Goal: Task Accomplishment & Management: Manage account settings

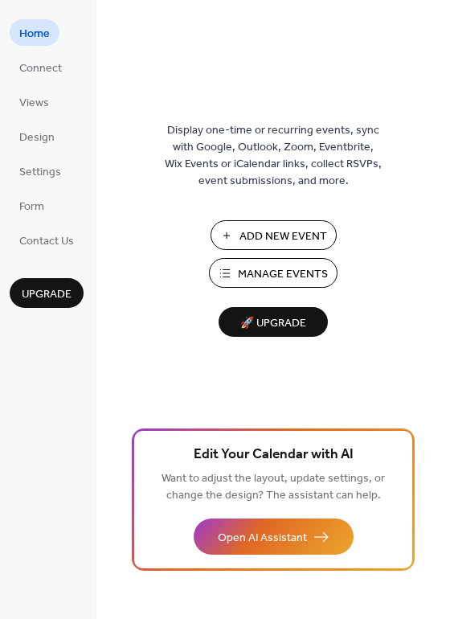
click at [281, 266] on span "Manage Events" at bounding box center [283, 274] width 90 height 17
click at [281, 274] on span "Manage Events" at bounding box center [283, 274] width 90 height 17
click at [268, 274] on span "Manage Events" at bounding box center [283, 274] width 90 height 17
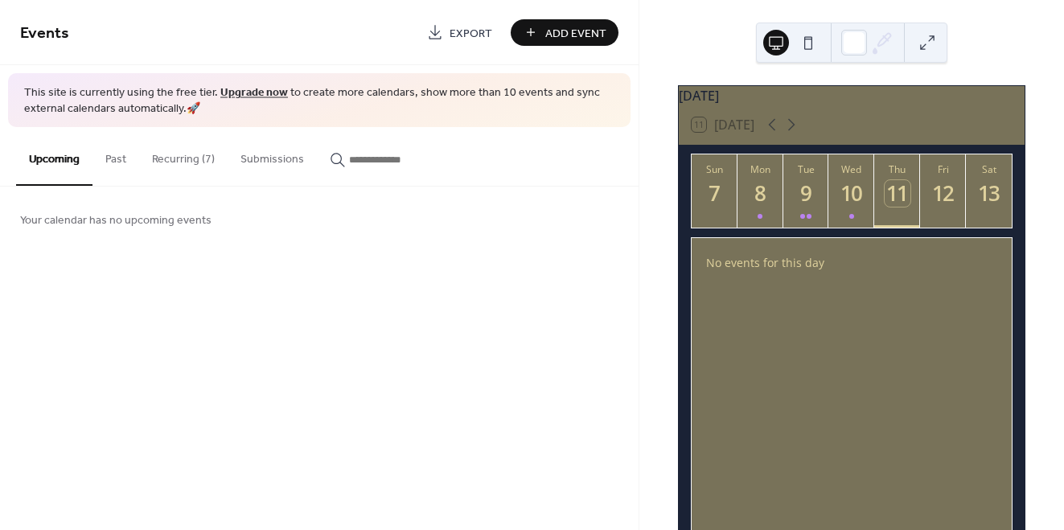
click at [182, 160] on button "Recurring (7)" at bounding box center [183, 155] width 88 height 57
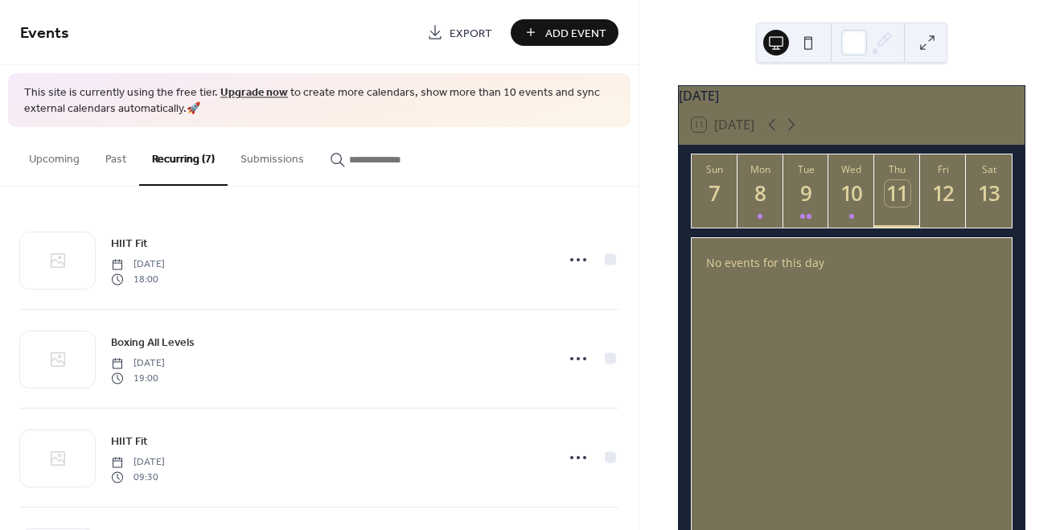
click at [252, 92] on link "Upgrade now" at bounding box center [254, 93] width 68 height 22
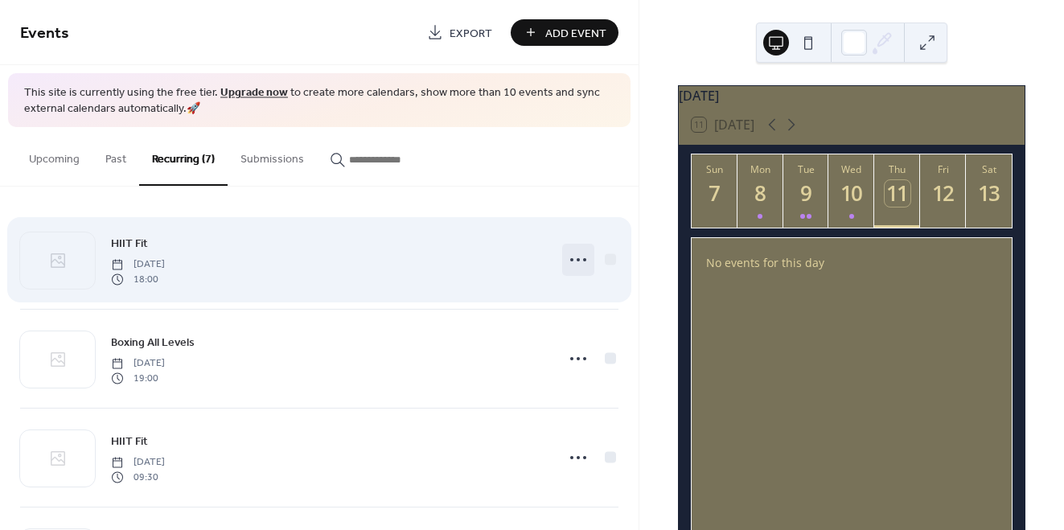
click at [580, 260] on icon at bounding box center [578, 260] width 26 height 26
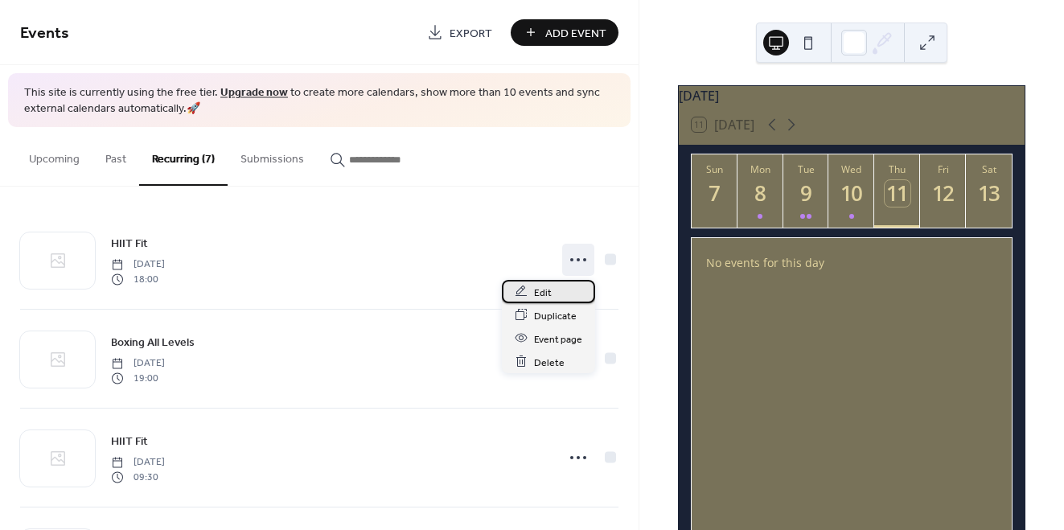
click at [558, 293] on div "Edit" at bounding box center [548, 291] width 93 height 23
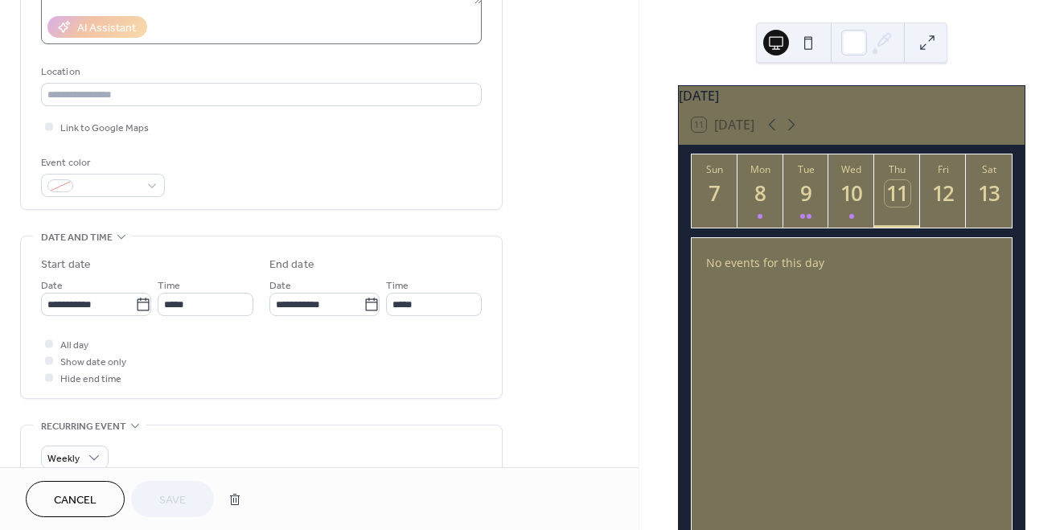
scroll to position [289, 0]
click at [138, 311] on icon at bounding box center [143, 303] width 16 height 16
click at [135, 314] on input "**********" at bounding box center [88, 302] width 94 height 23
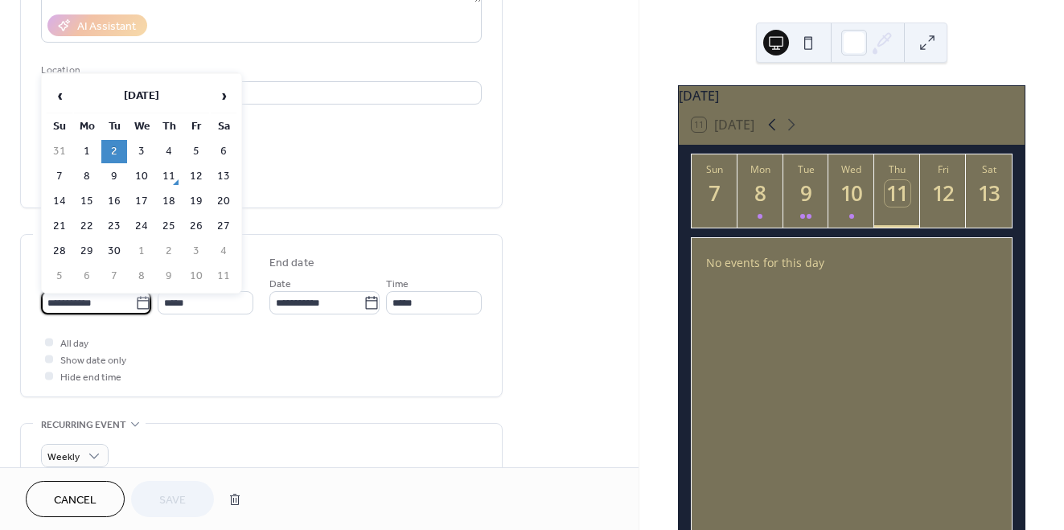
click at [777, 134] on icon at bounding box center [771, 124] width 19 height 19
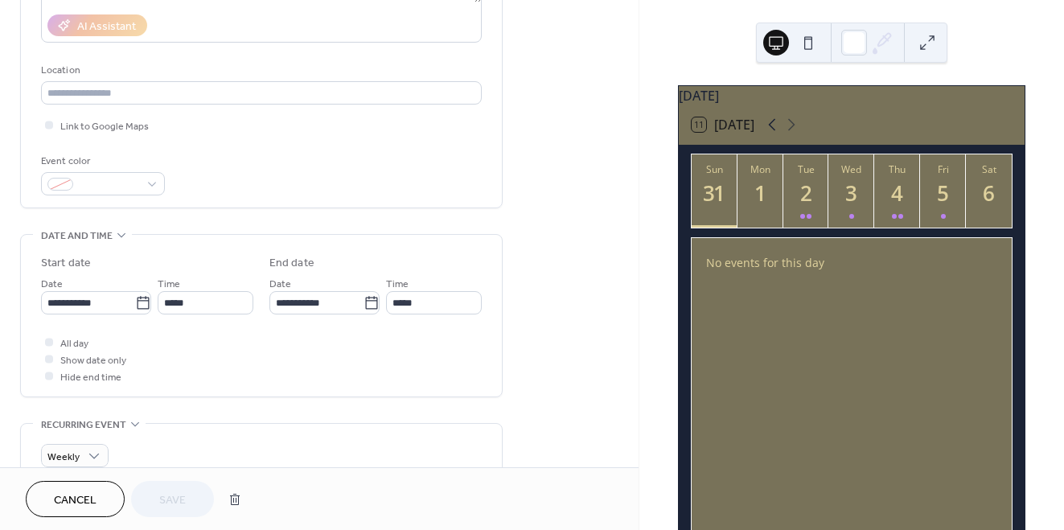
click at [777, 134] on icon at bounding box center [771, 124] width 19 height 19
click at [797, 134] on icon at bounding box center [790, 124] width 19 height 19
click at [805, 220] on div at bounding box center [805, 216] width 11 height 13
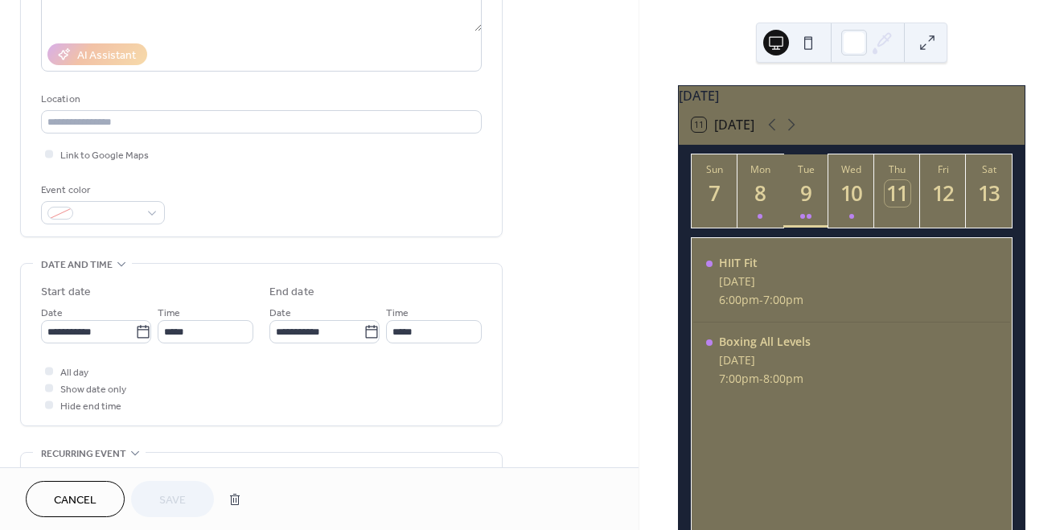
scroll to position [0, 0]
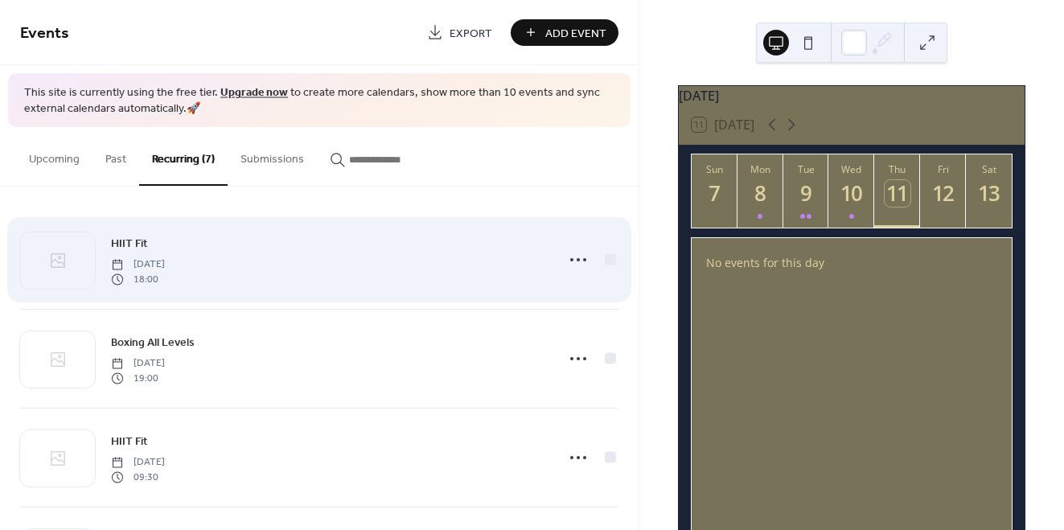
click at [304, 277] on div "HIIT Fit [DATE] 18:00" at bounding box center [328, 259] width 434 height 51
click at [574, 260] on icon at bounding box center [578, 260] width 26 height 26
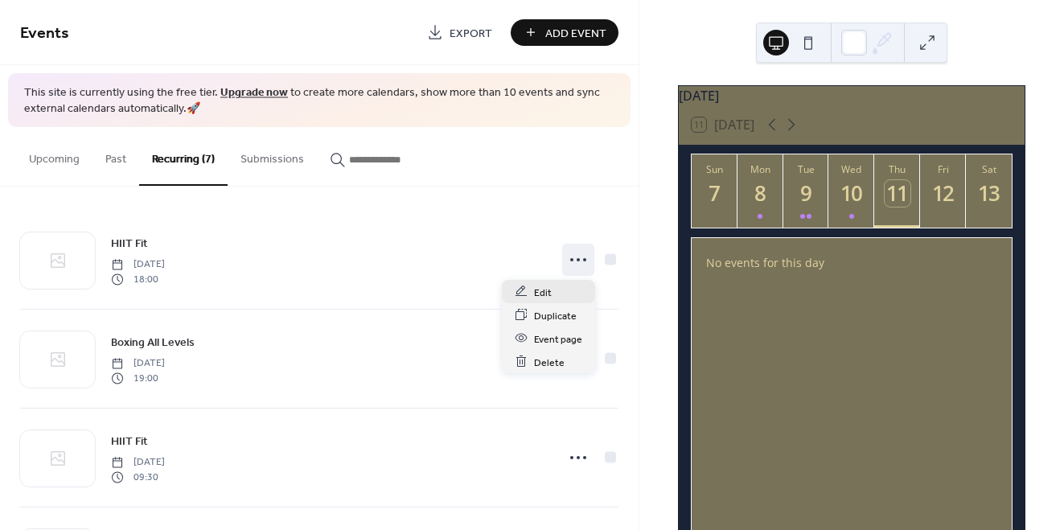
click at [563, 290] on div "Edit" at bounding box center [548, 291] width 93 height 23
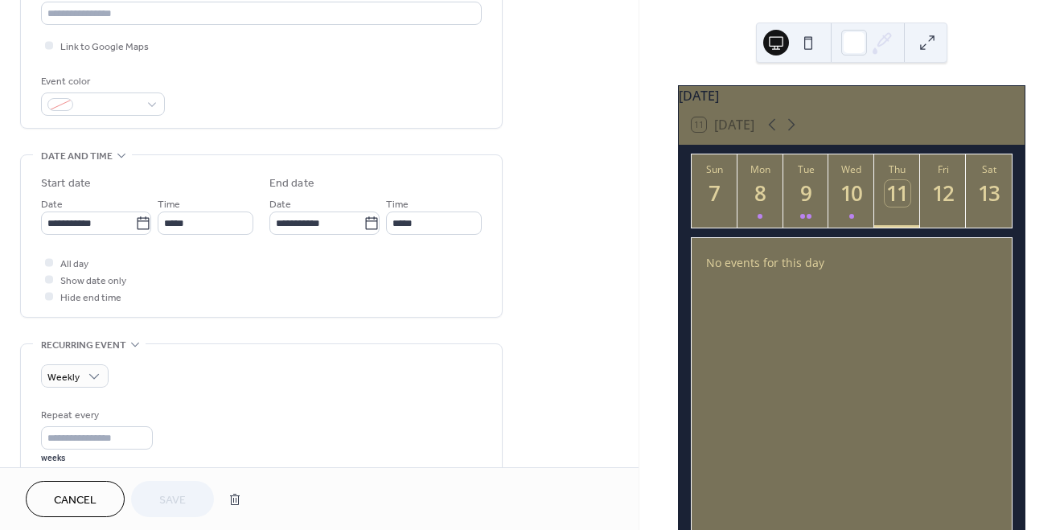
scroll to position [396, 0]
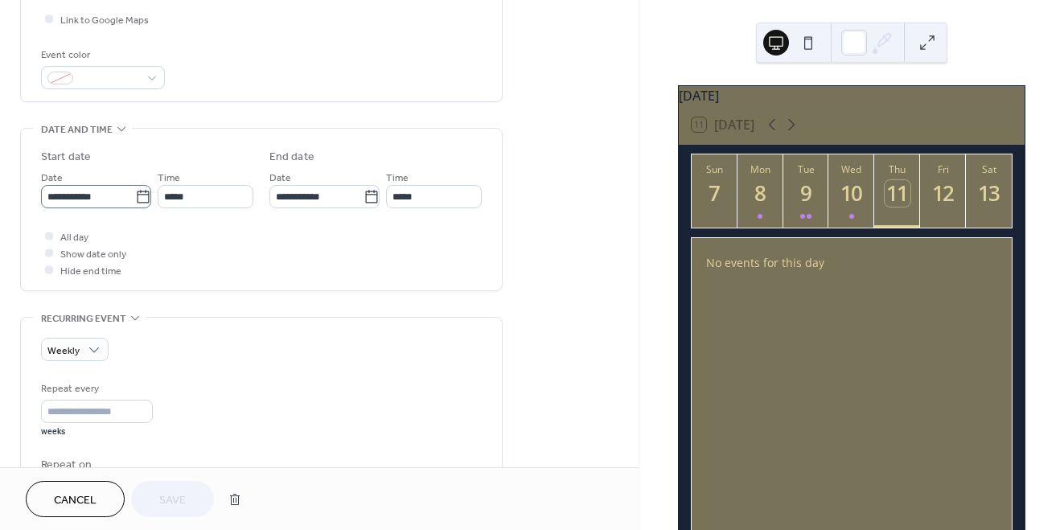
click at [137, 199] on icon at bounding box center [143, 197] width 16 height 16
click at [135, 199] on input "**********" at bounding box center [88, 196] width 94 height 23
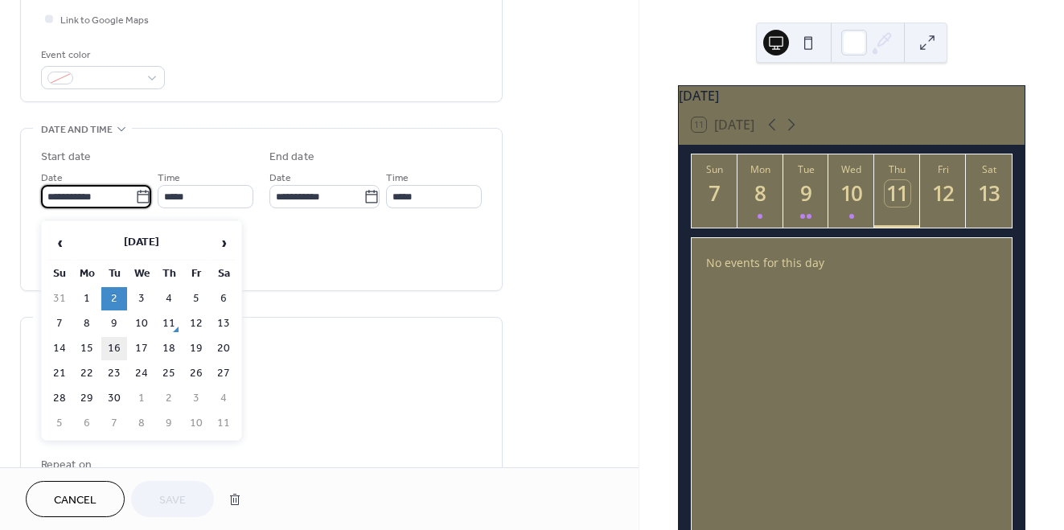
click at [117, 352] on td "16" at bounding box center [114, 348] width 26 height 23
type input "**********"
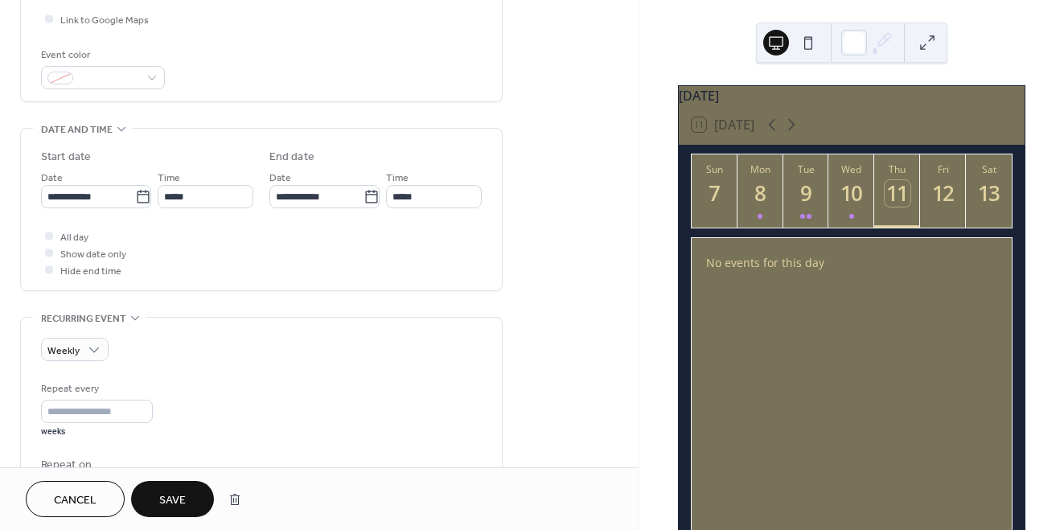
click at [174, 504] on span "Save" at bounding box center [172, 500] width 27 height 17
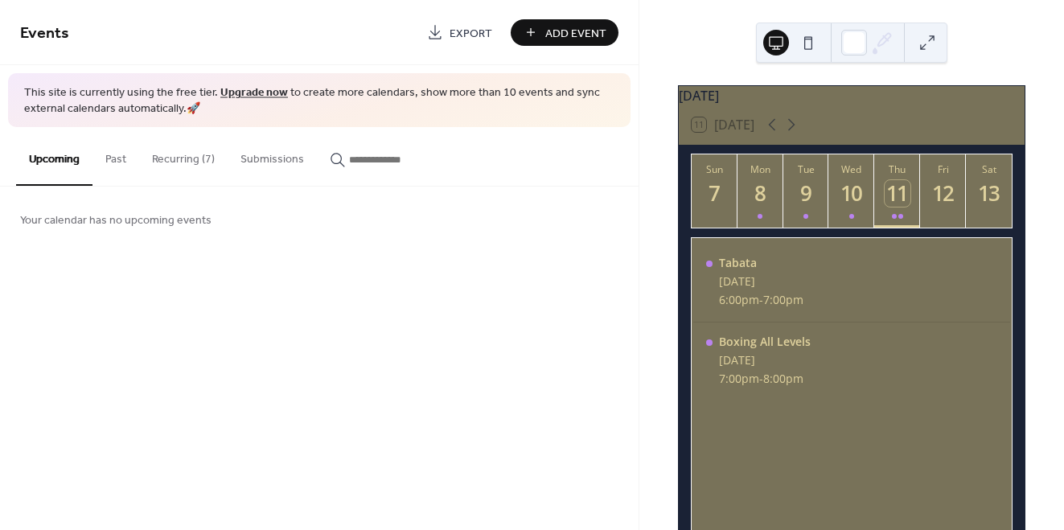
click at [178, 151] on button "Recurring (7)" at bounding box center [183, 155] width 88 height 57
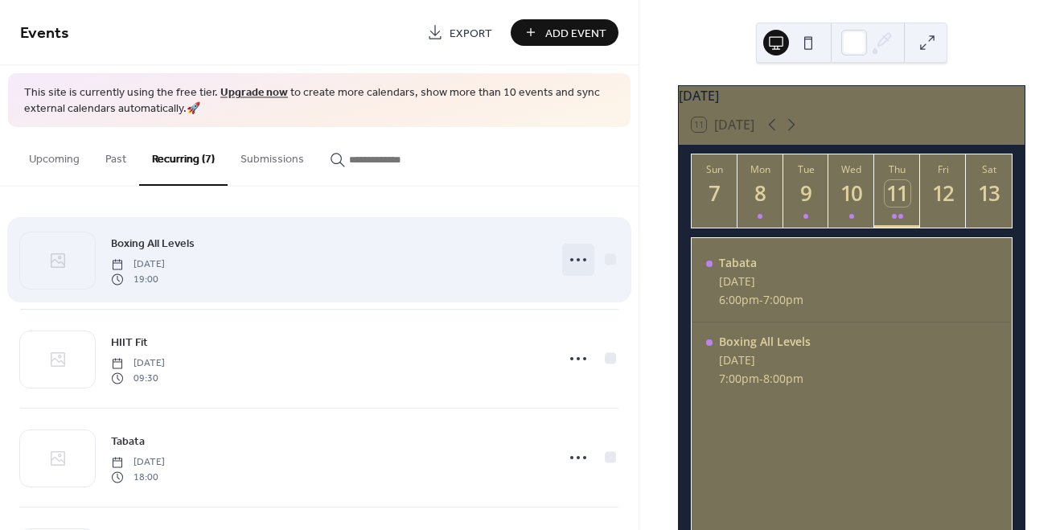
click at [576, 261] on icon at bounding box center [578, 260] width 26 height 26
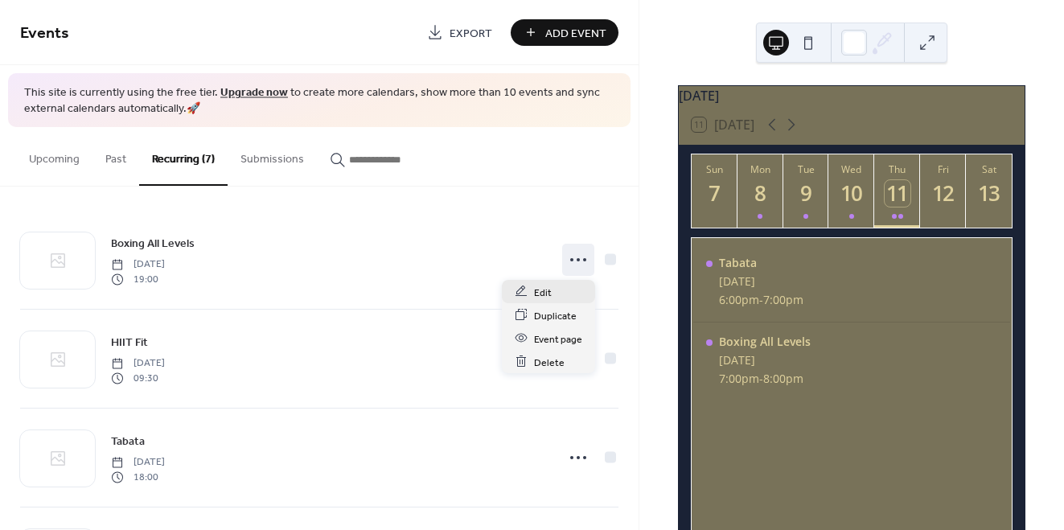
click at [555, 294] on div "Edit" at bounding box center [548, 291] width 93 height 23
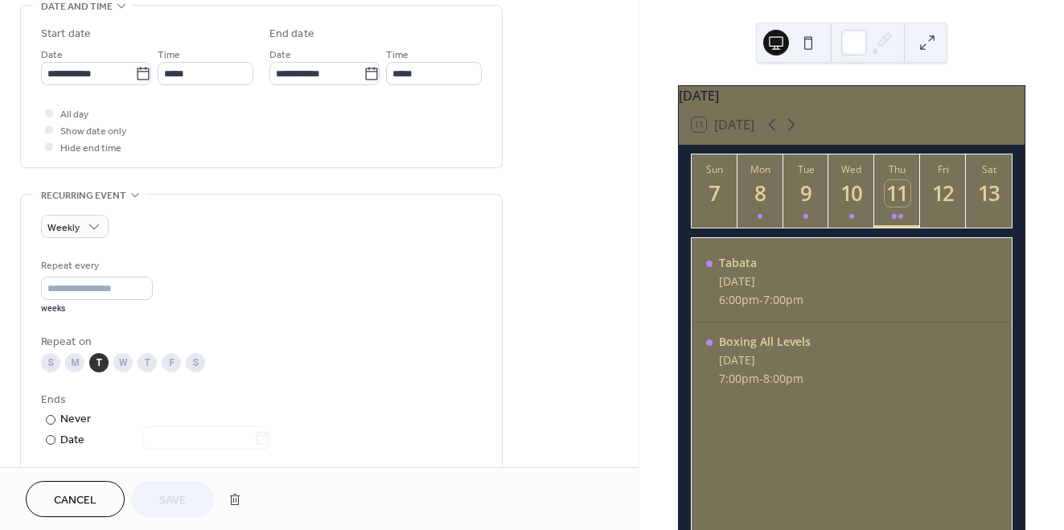
scroll to position [510, 0]
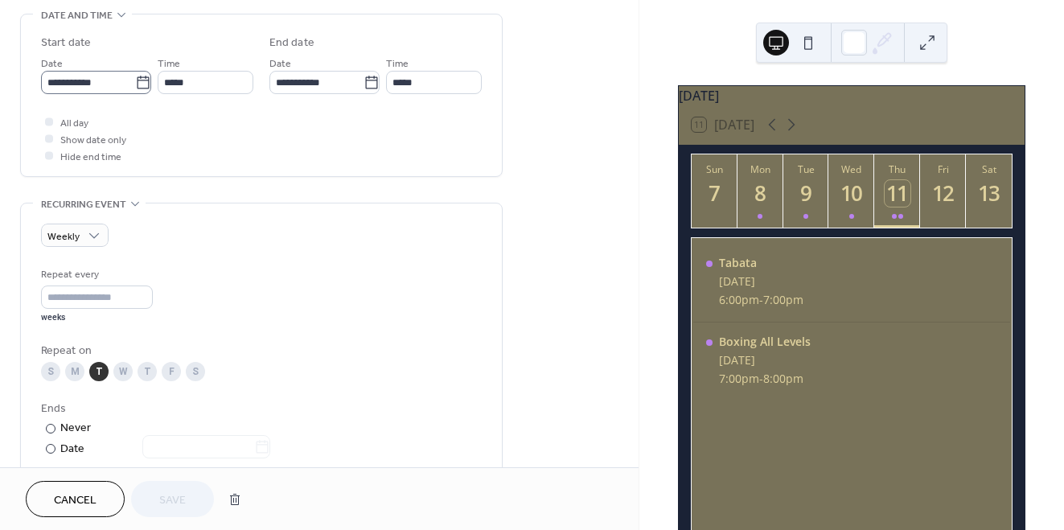
click at [137, 84] on icon at bounding box center [143, 82] width 12 height 13
click at [135, 84] on input "**********" at bounding box center [88, 82] width 94 height 23
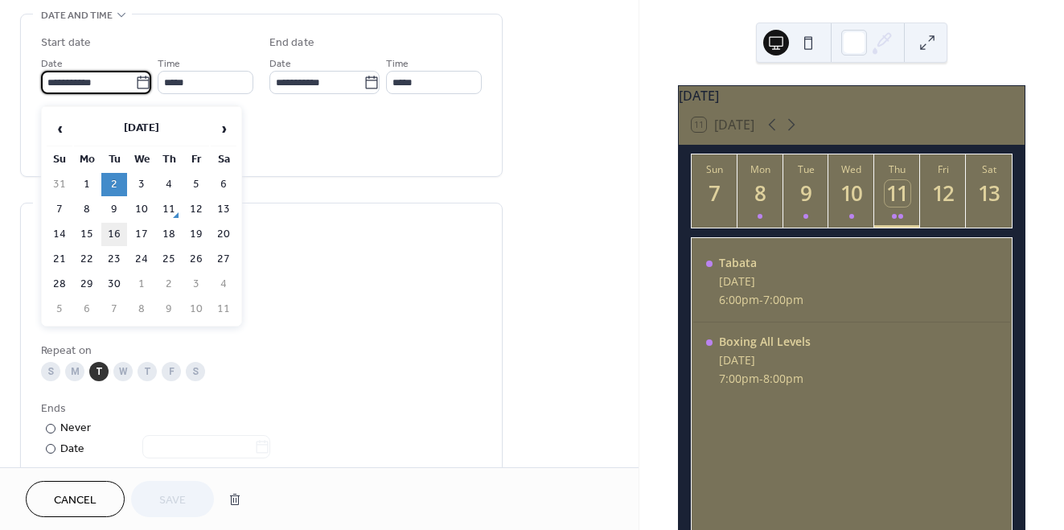
click at [119, 238] on td "16" at bounding box center [114, 234] width 26 height 23
type input "**********"
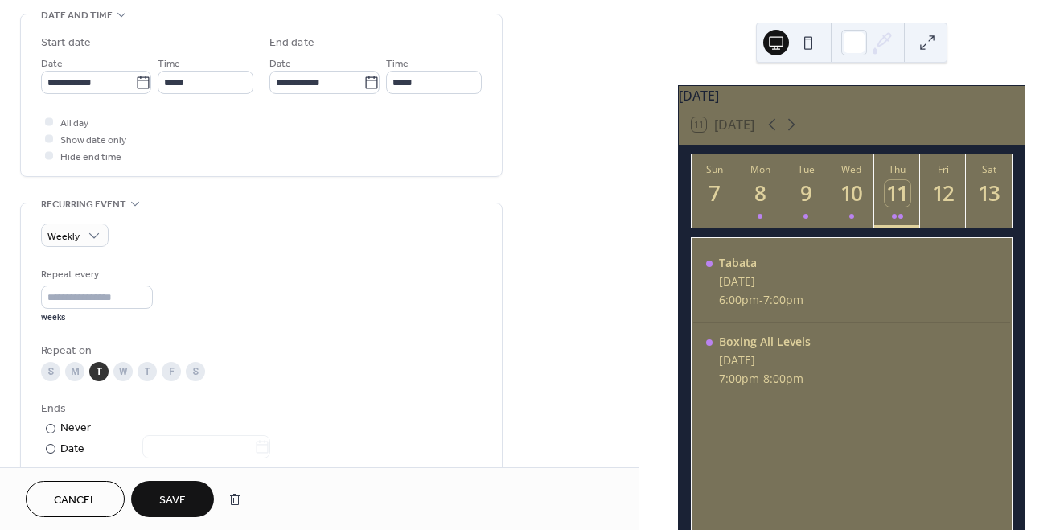
click at [182, 502] on span "Save" at bounding box center [172, 500] width 27 height 17
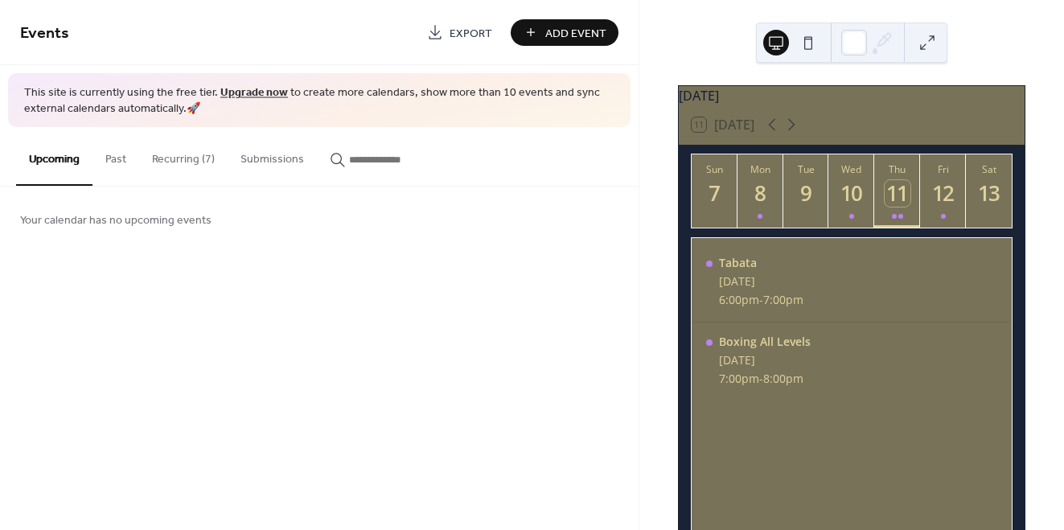
click at [191, 162] on button "Recurring (7)" at bounding box center [183, 155] width 88 height 57
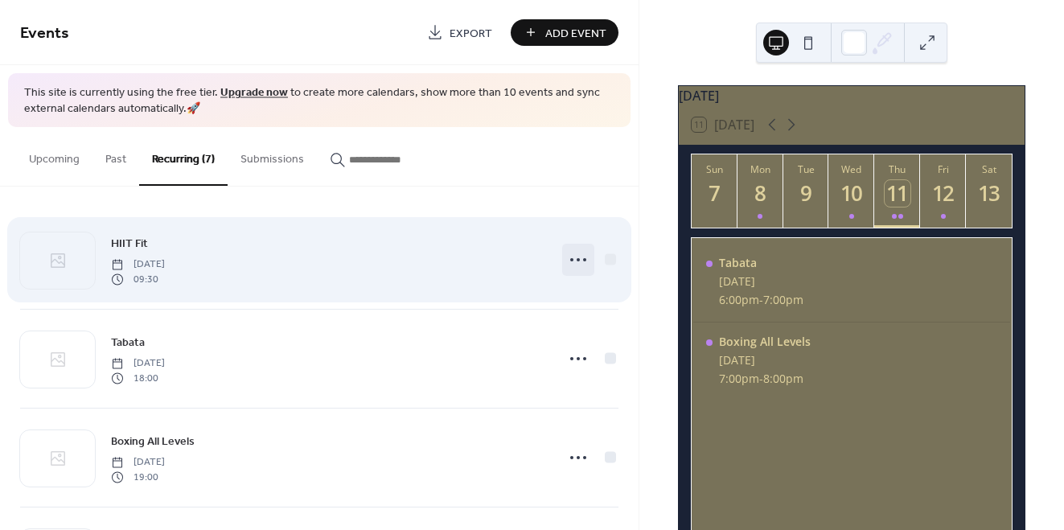
click at [576, 259] on icon at bounding box center [578, 260] width 26 height 26
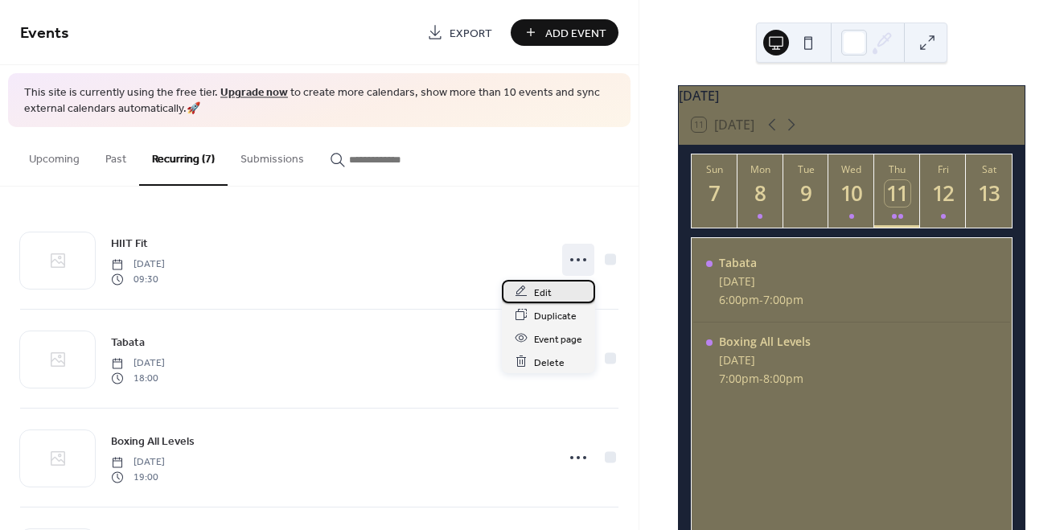
click at [552, 293] on div "Edit" at bounding box center [548, 291] width 93 height 23
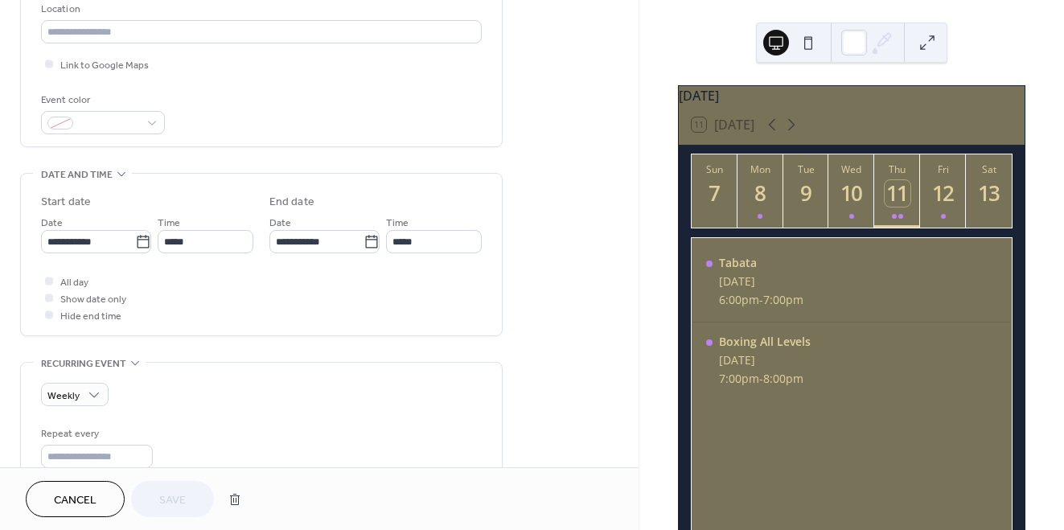
scroll to position [355, 0]
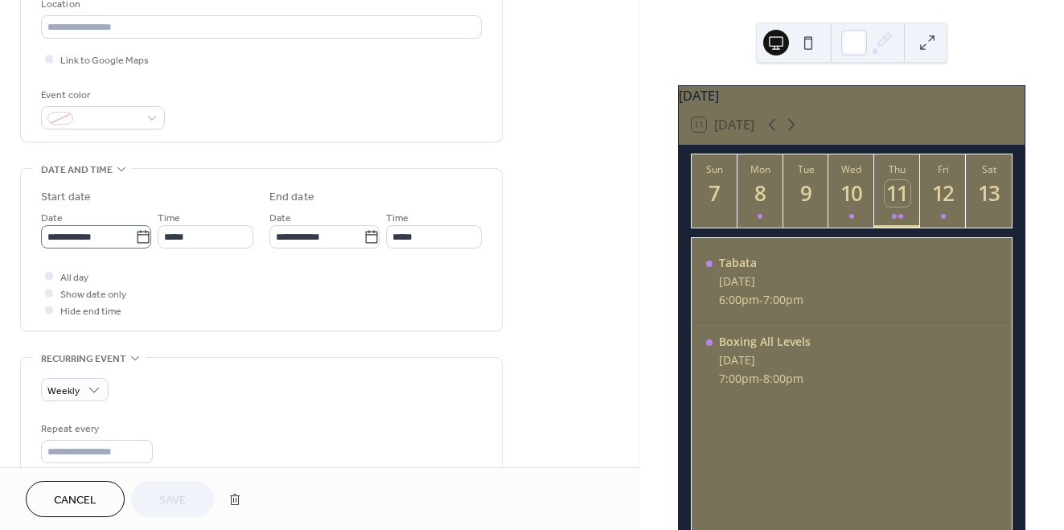
click at [141, 245] on icon at bounding box center [143, 237] width 16 height 16
click at [135, 245] on input "**********" at bounding box center [88, 236] width 94 height 23
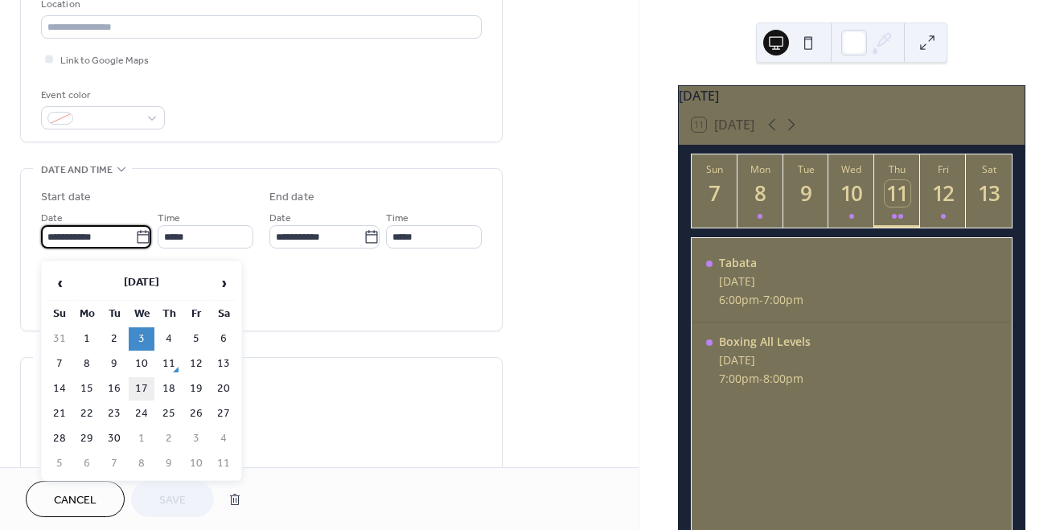
click at [144, 391] on td "17" at bounding box center [142, 388] width 26 height 23
type input "**********"
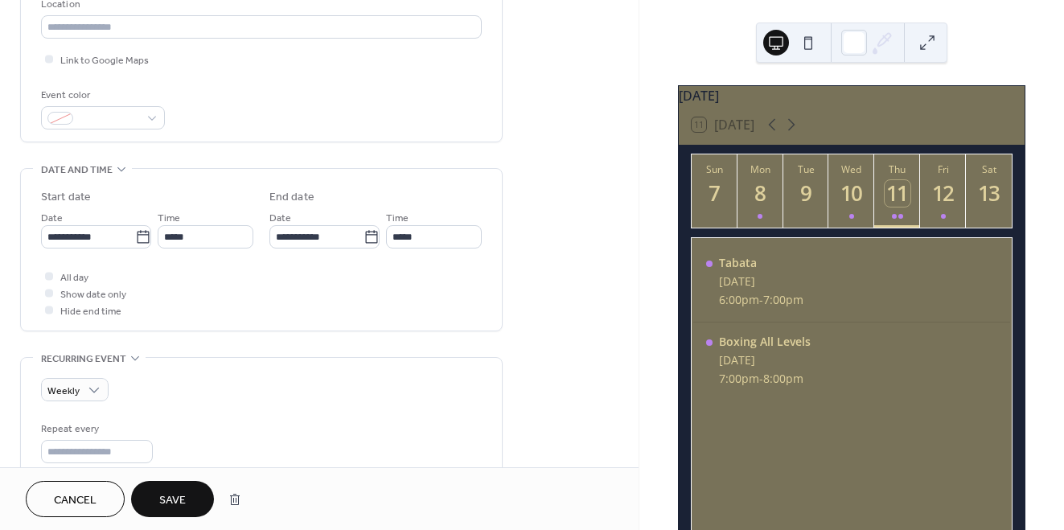
click at [187, 502] on button "Save" at bounding box center [172, 499] width 83 height 36
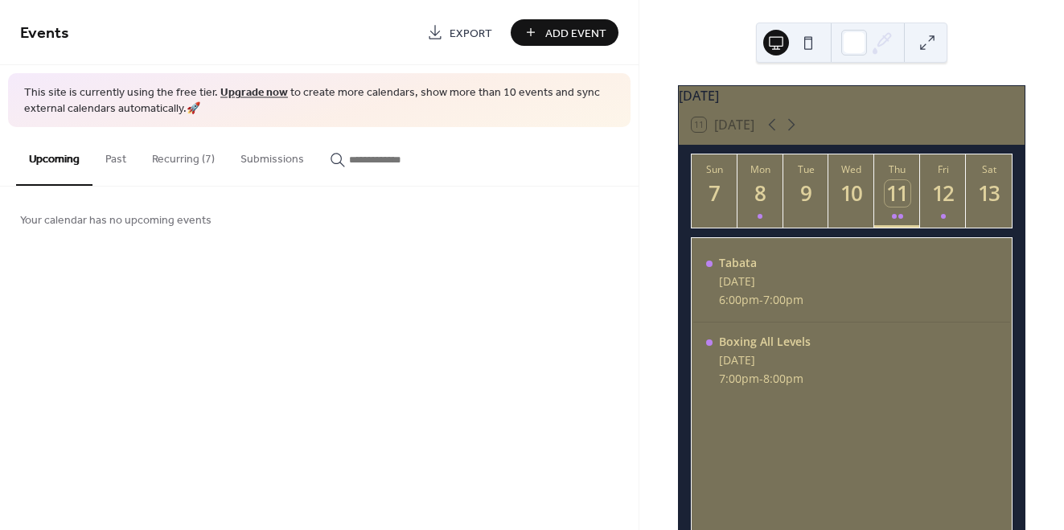
click at [202, 158] on button "Recurring (7)" at bounding box center [183, 155] width 88 height 57
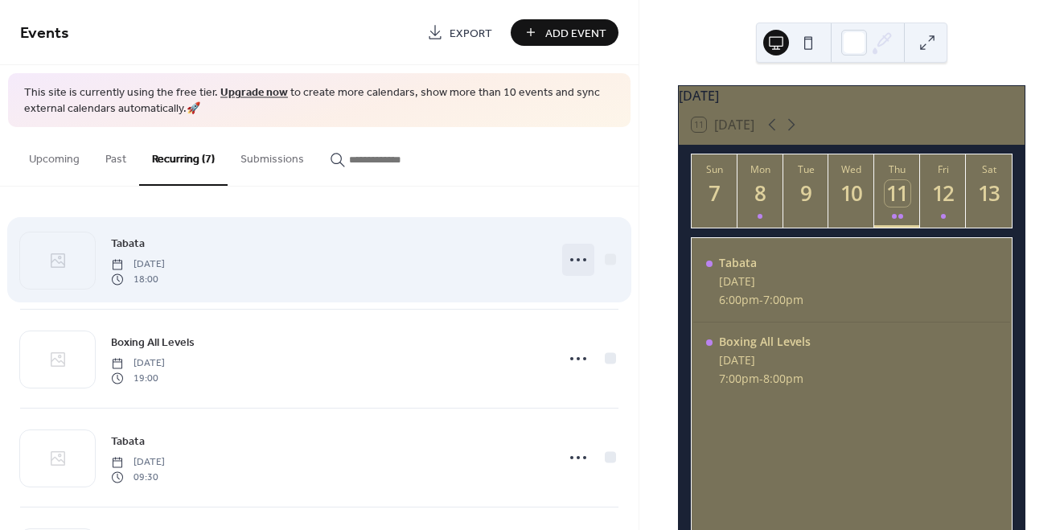
click at [573, 263] on icon at bounding box center [578, 260] width 26 height 26
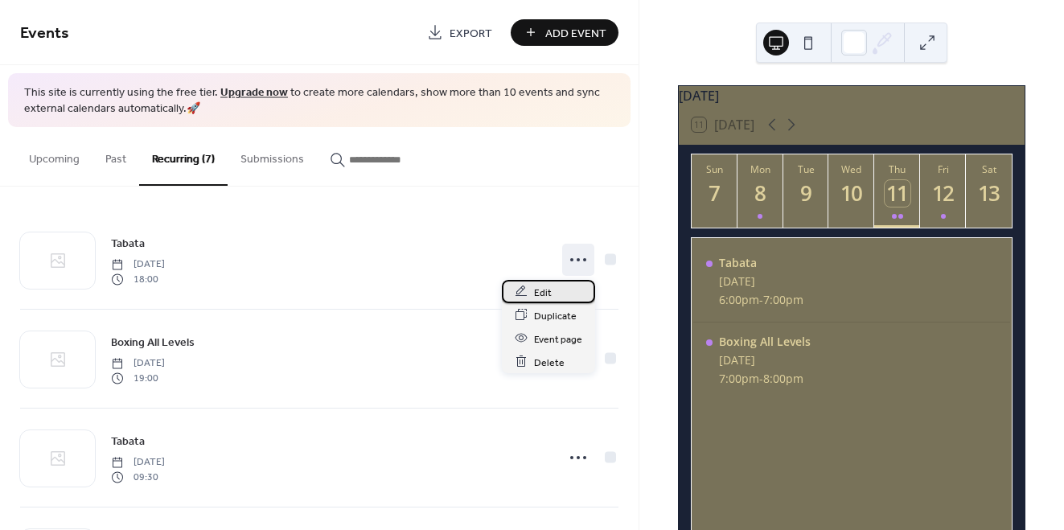
click at [516, 294] on icon at bounding box center [520, 290] width 11 height 10
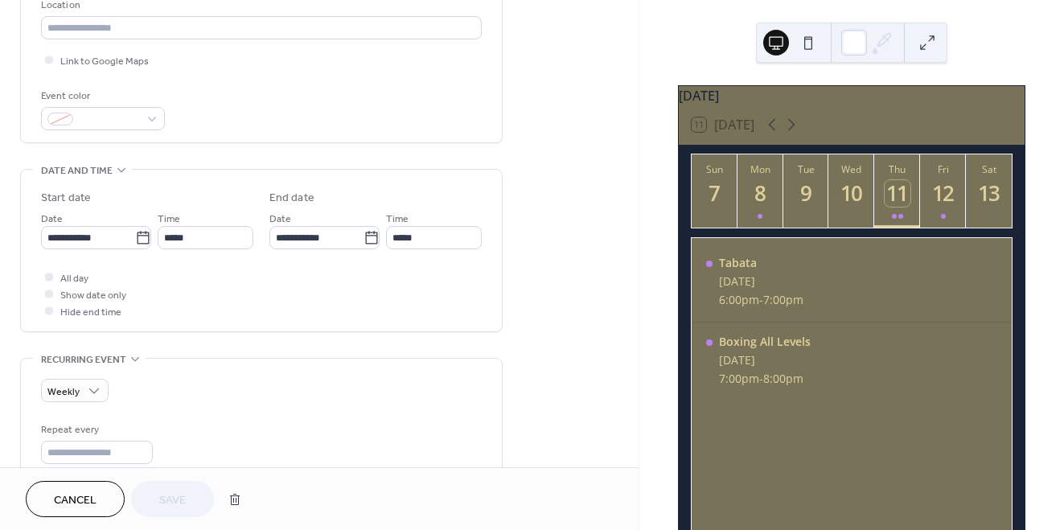
scroll to position [356, 0]
click at [141, 244] on icon at bounding box center [143, 236] width 16 height 16
click at [135, 244] on input "**********" at bounding box center [88, 235] width 94 height 23
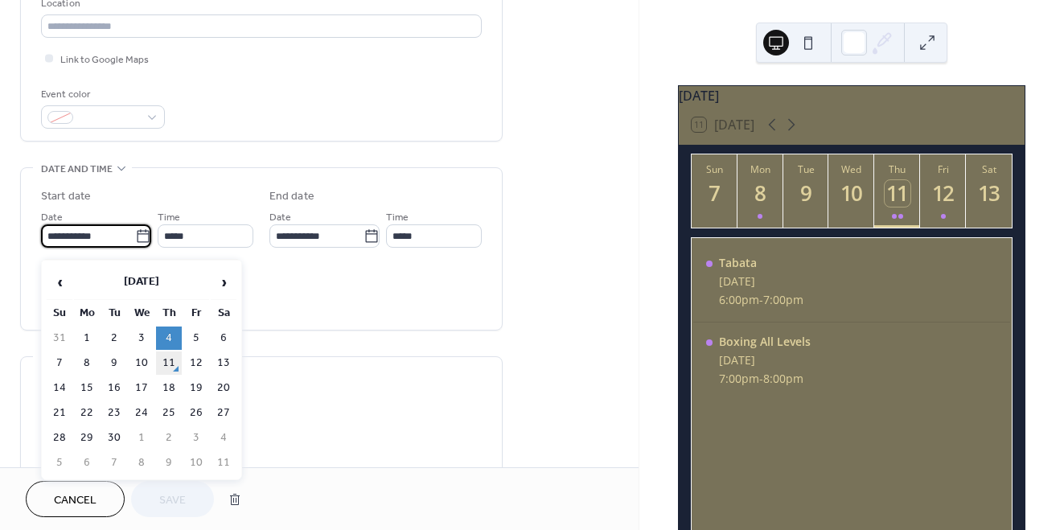
click at [168, 364] on td "11" at bounding box center [169, 362] width 26 height 23
type input "**********"
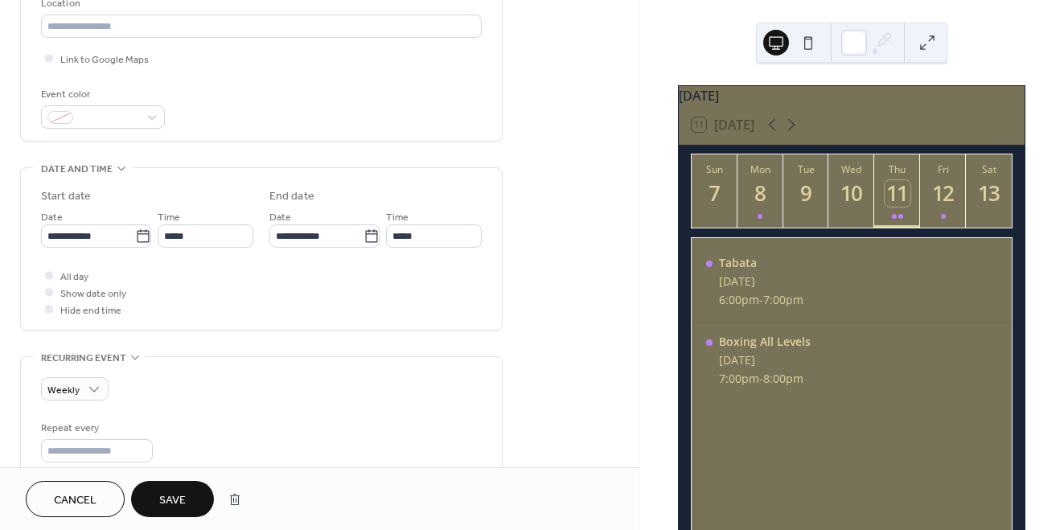
click at [187, 488] on button "Save" at bounding box center [172, 499] width 83 height 36
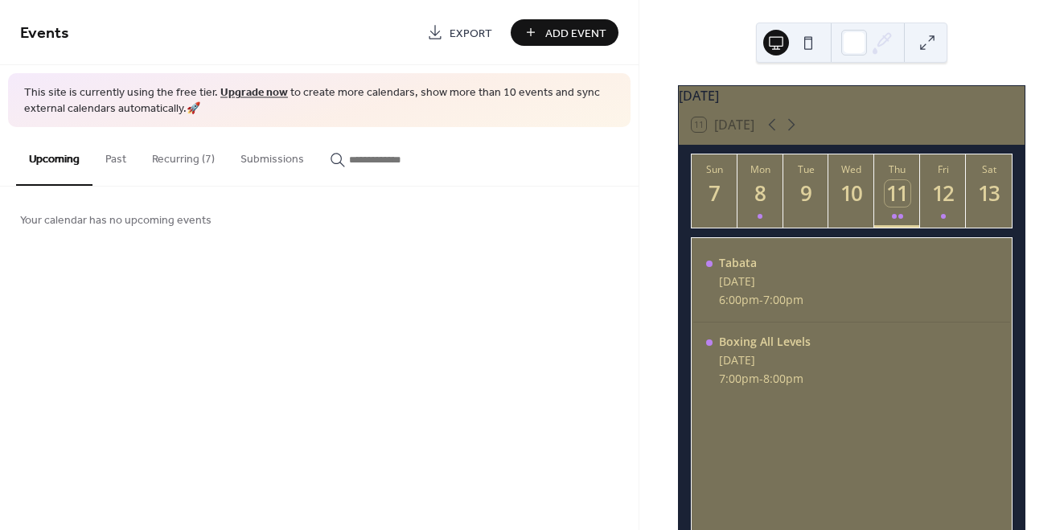
click at [219, 162] on button "Recurring (7)" at bounding box center [183, 155] width 88 height 57
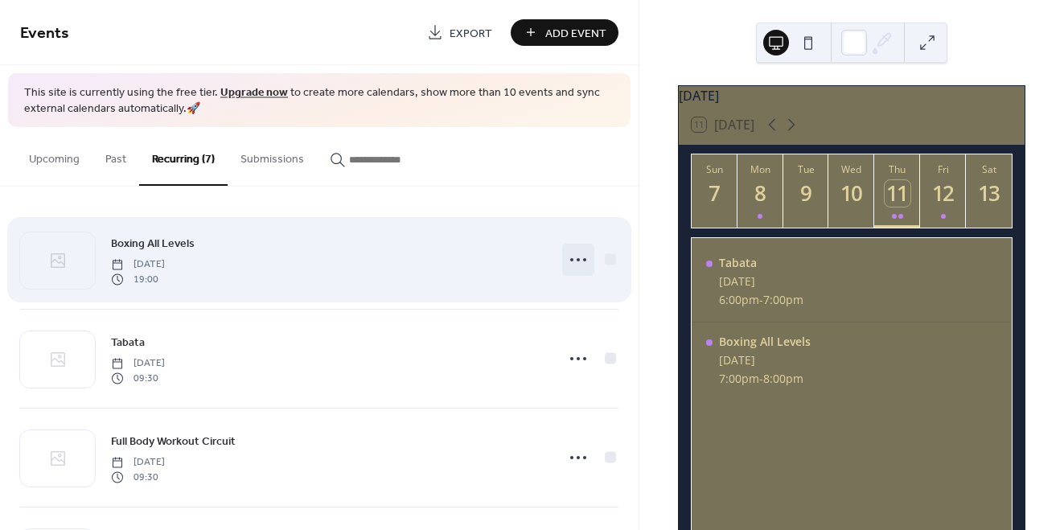
click at [584, 265] on icon at bounding box center [578, 260] width 26 height 26
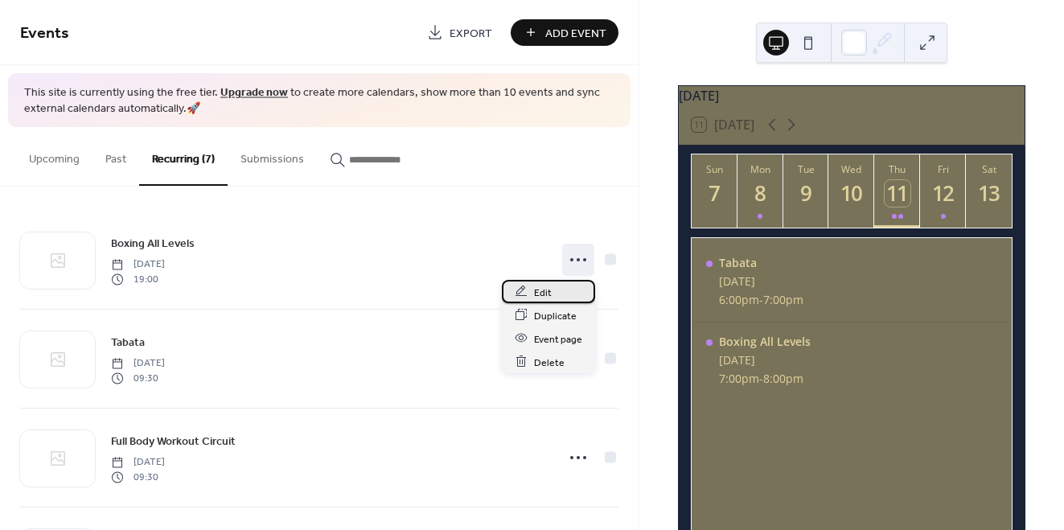
click at [558, 293] on div "Edit" at bounding box center [548, 291] width 93 height 23
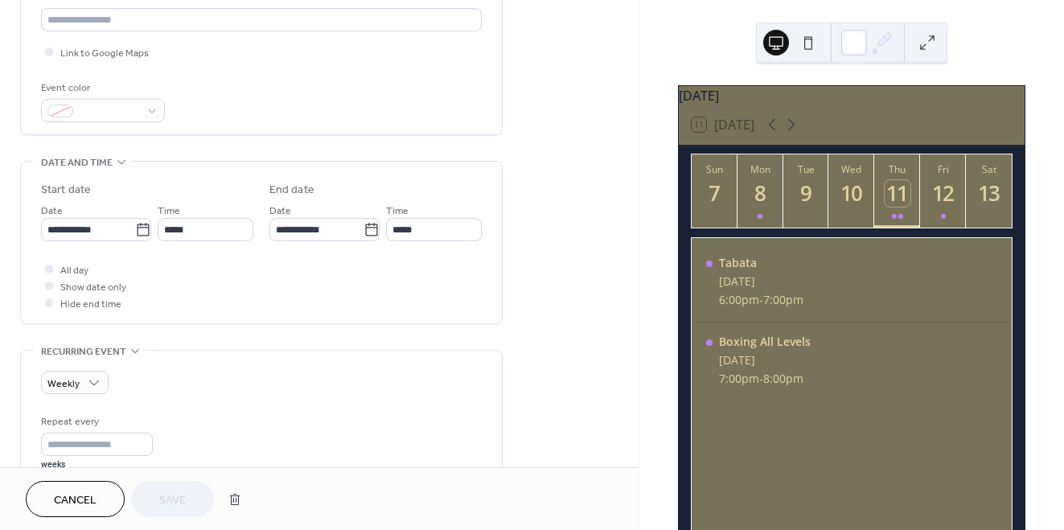
scroll to position [372, 0]
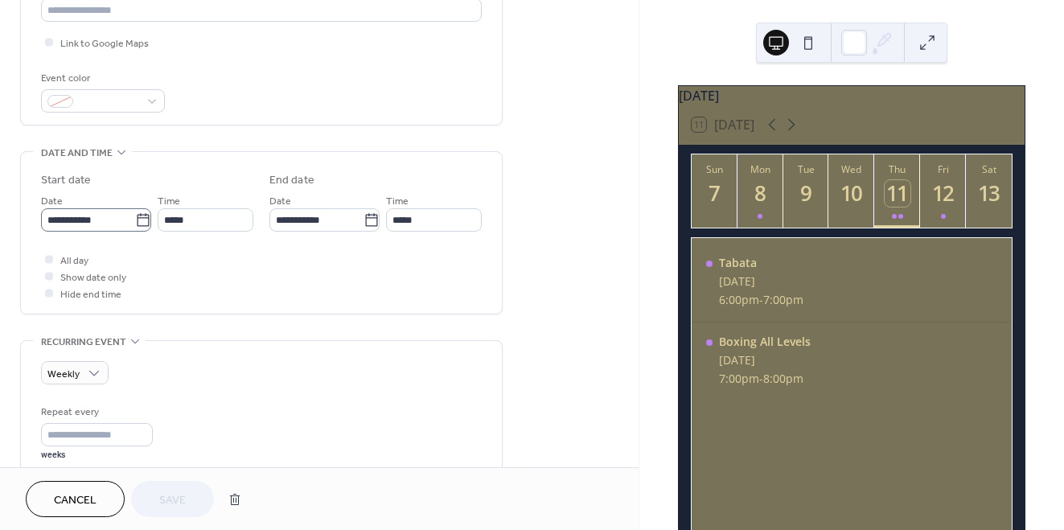
click at [139, 228] on icon at bounding box center [143, 220] width 16 height 16
click at [135, 232] on input "**********" at bounding box center [88, 219] width 94 height 23
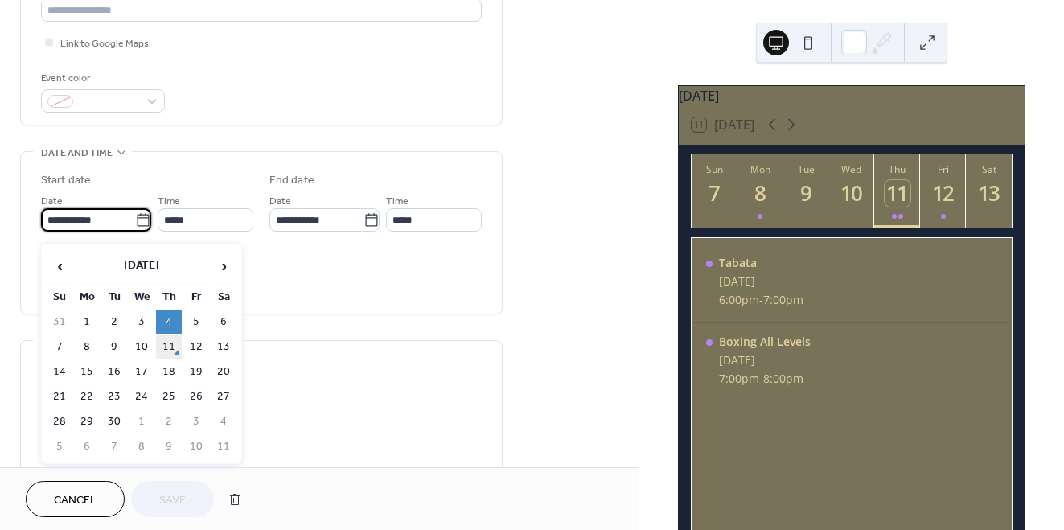
click at [171, 352] on td "11" at bounding box center [169, 346] width 26 height 23
type input "**********"
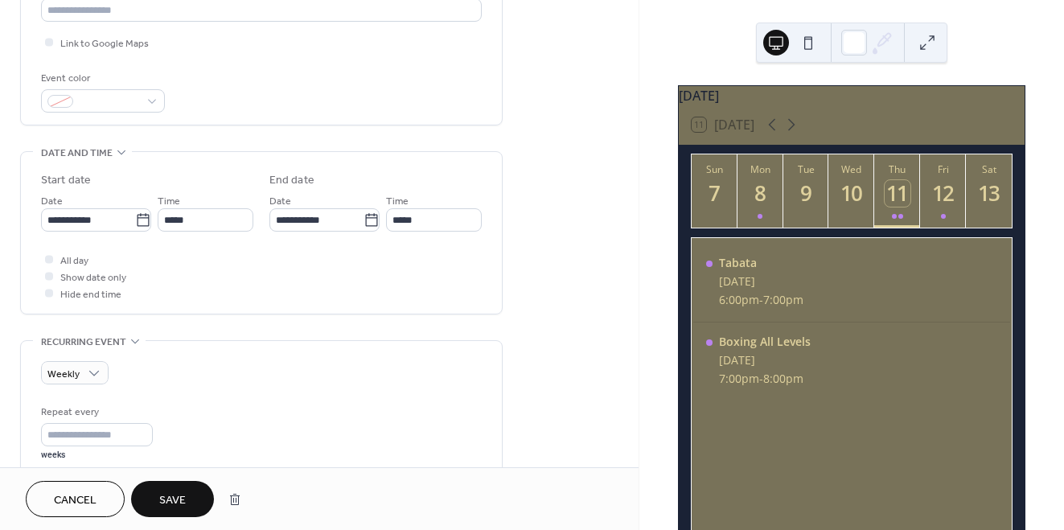
click at [178, 494] on span "Save" at bounding box center [172, 500] width 27 height 17
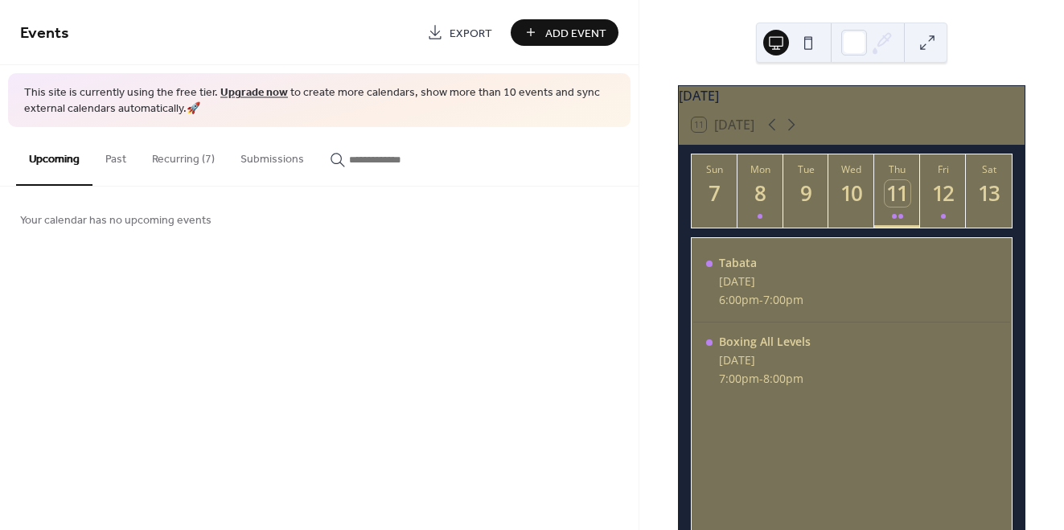
click at [181, 150] on button "Recurring (7)" at bounding box center [183, 155] width 88 height 57
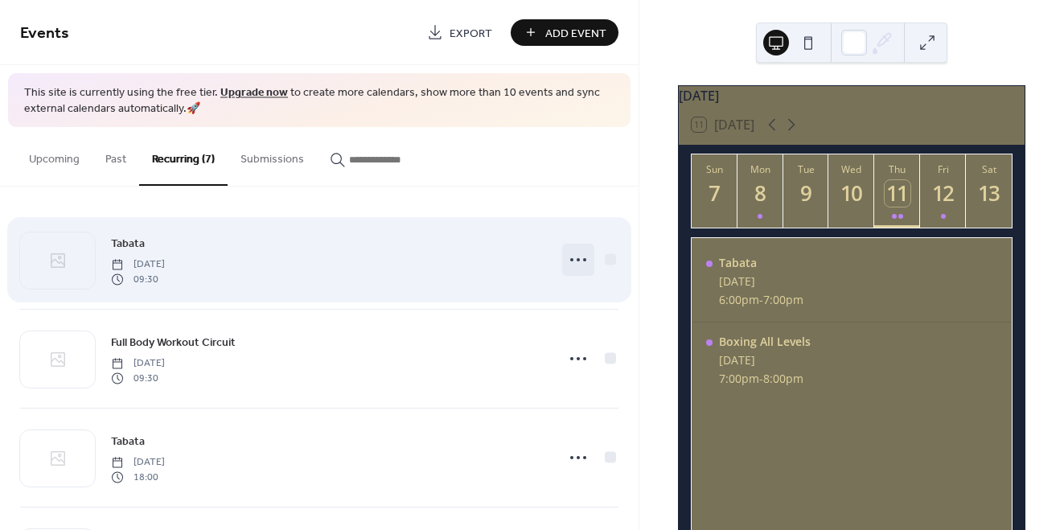
click at [574, 260] on icon at bounding box center [578, 260] width 26 height 26
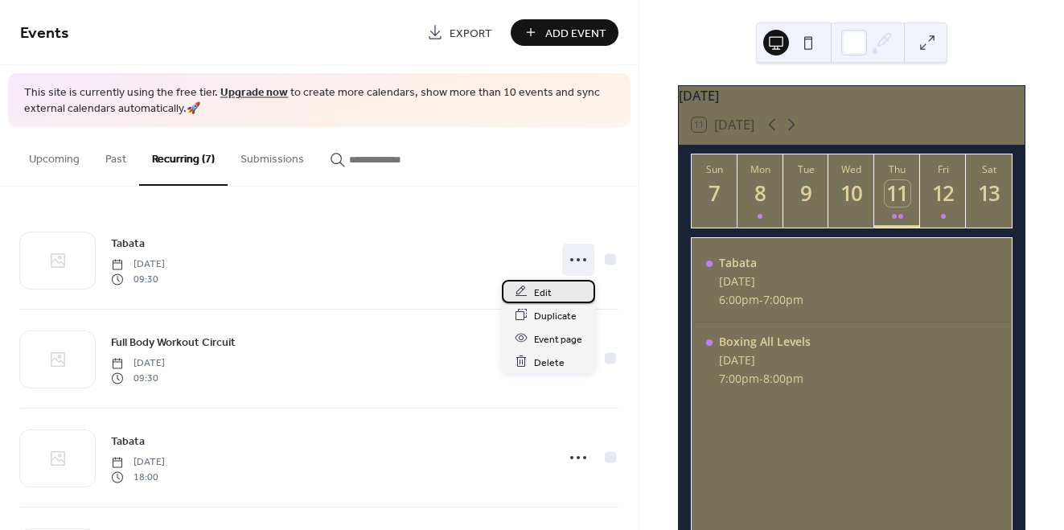
click at [543, 293] on span "Edit" at bounding box center [543, 292] width 18 height 17
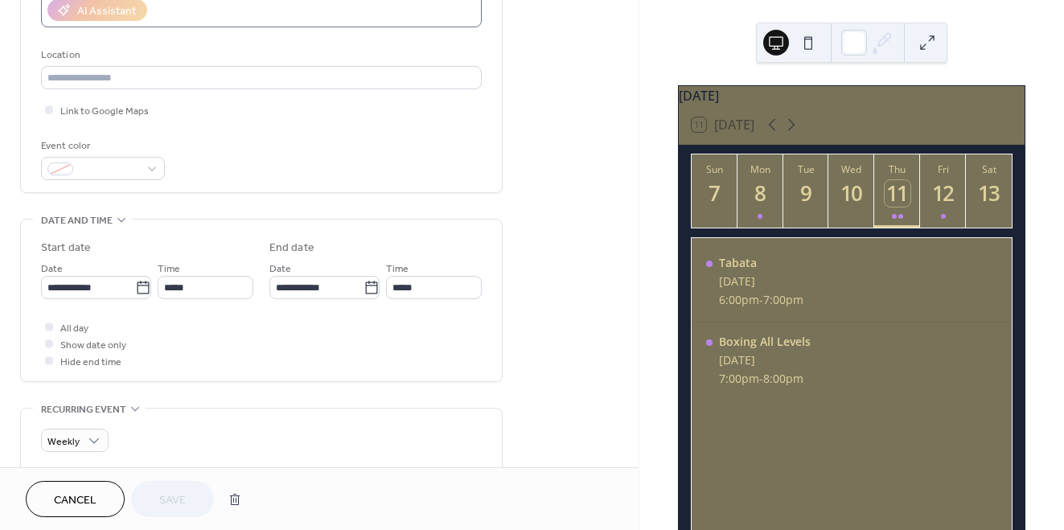
scroll to position [305, 0]
click at [141, 291] on icon at bounding box center [143, 286] width 12 height 13
click at [135, 291] on input "**********" at bounding box center [88, 286] width 94 height 23
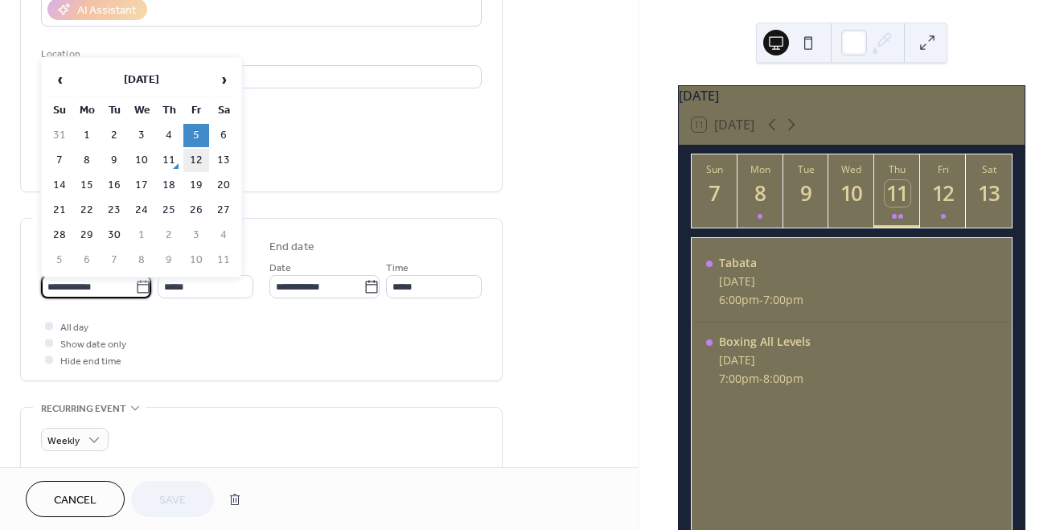
click at [198, 159] on td "12" at bounding box center [196, 160] width 26 height 23
type input "**********"
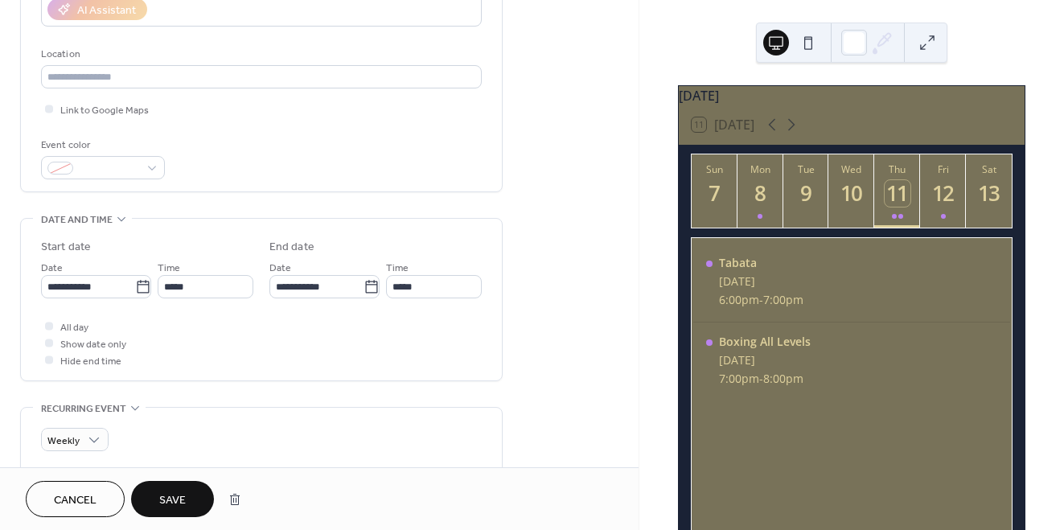
click at [185, 503] on span "Save" at bounding box center [172, 500] width 27 height 17
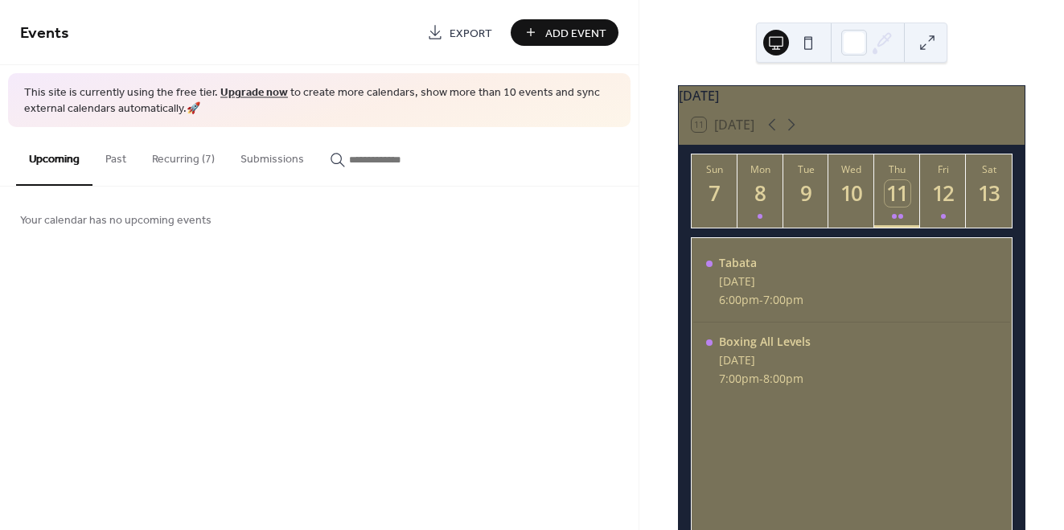
click at [177, 162] on button "Recurring (7)" at bounding box center [183, 155] width 88 height 57
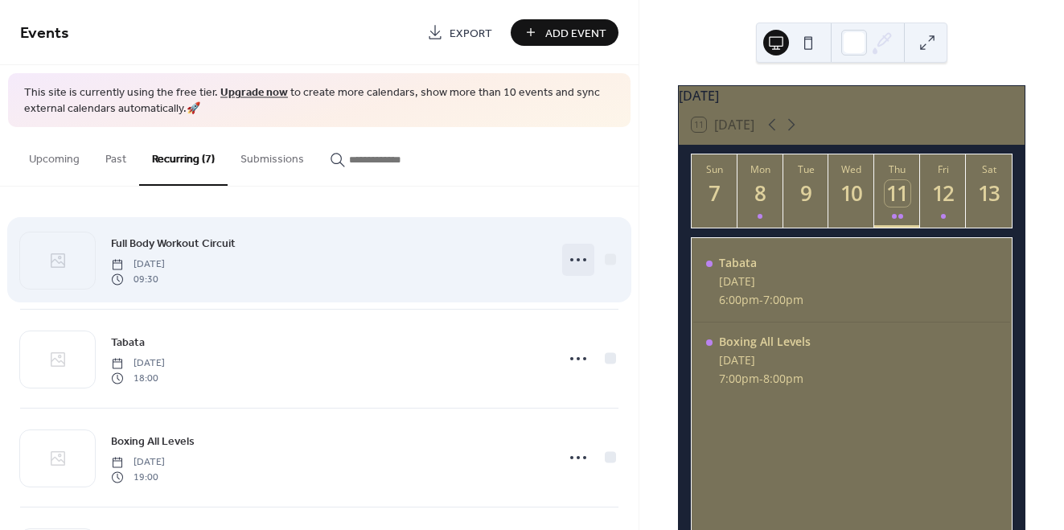
click at [568, 261] on icon at bounding box center [578, 260] width 26 height 26
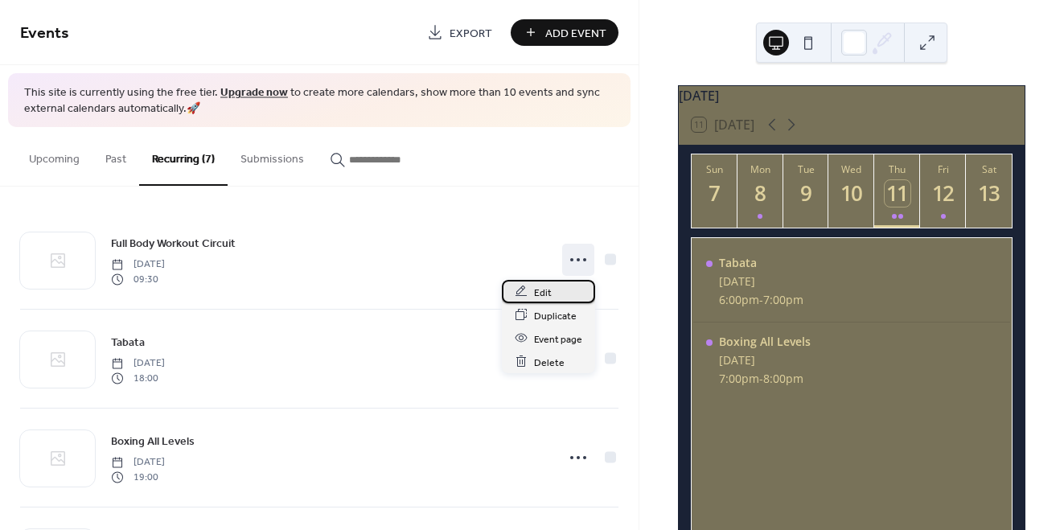
click at [561, 290] on div "Edit" at bounding box center [548, 291] width 93 height 23
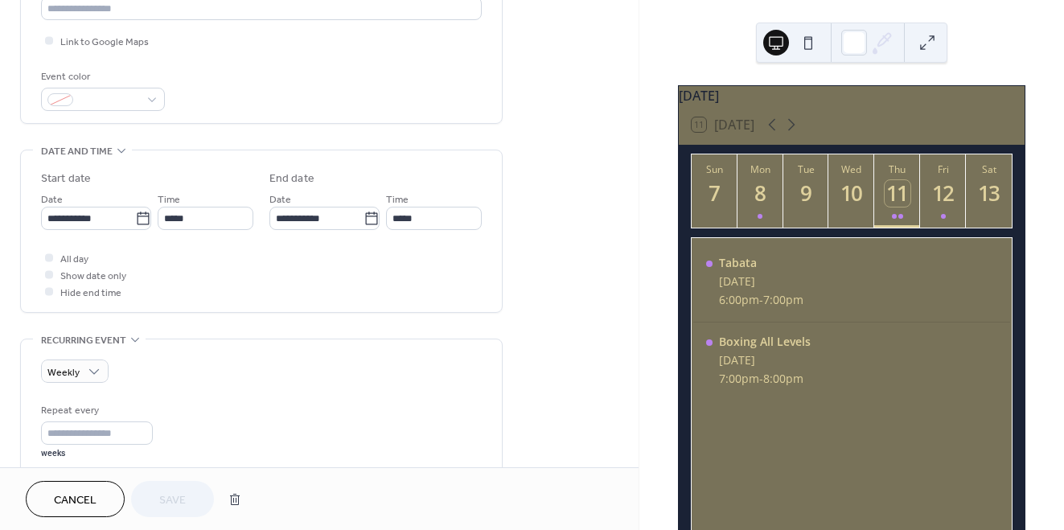
scroll to position [383, 0]
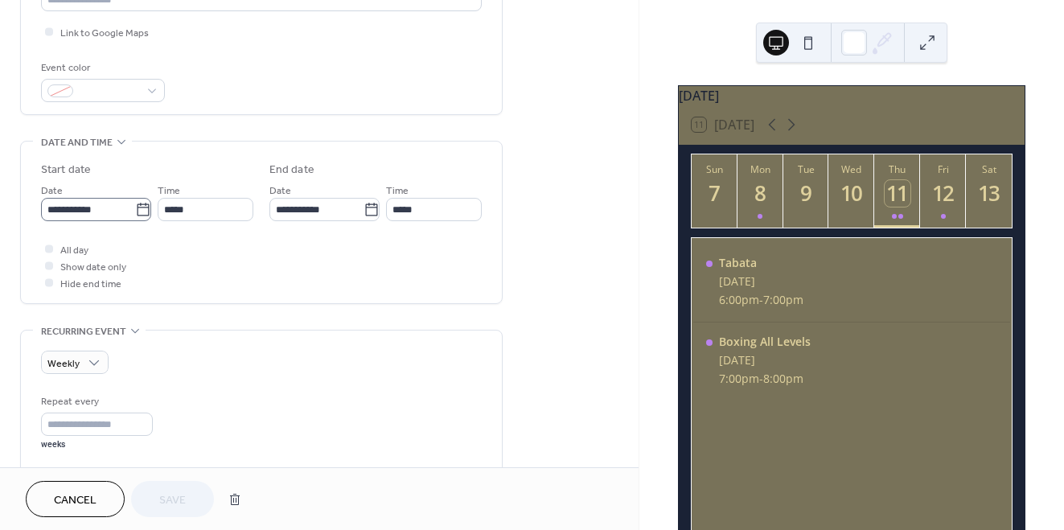
click at [136, 218] on icon at bounding box center [143, 210] width 16 height 16
click at [135, 219] on input "**********" at bounding box center [88, 209] width 94 height 23
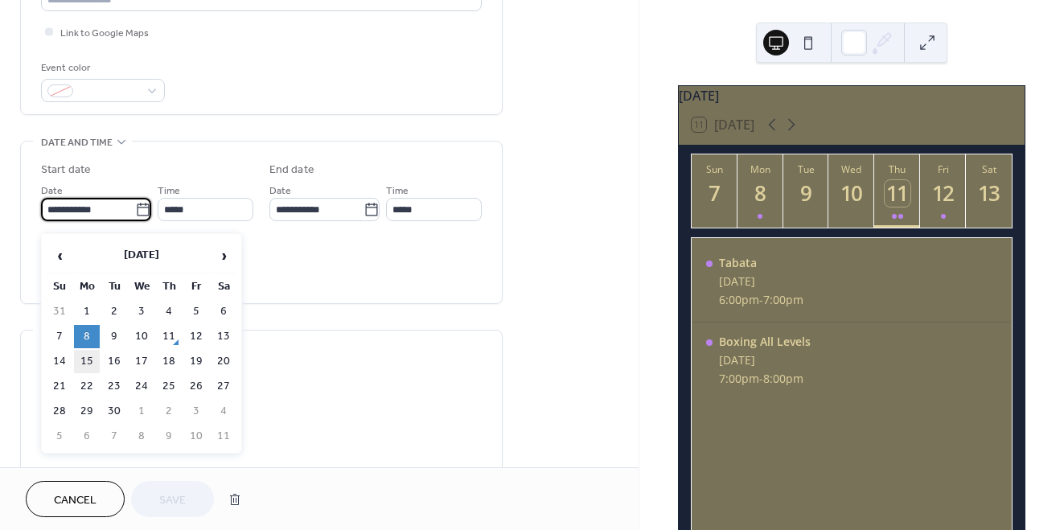
click at [95, 358] on td "15" at bounding box center [87, 361] width 26 height 23
type input "**********"
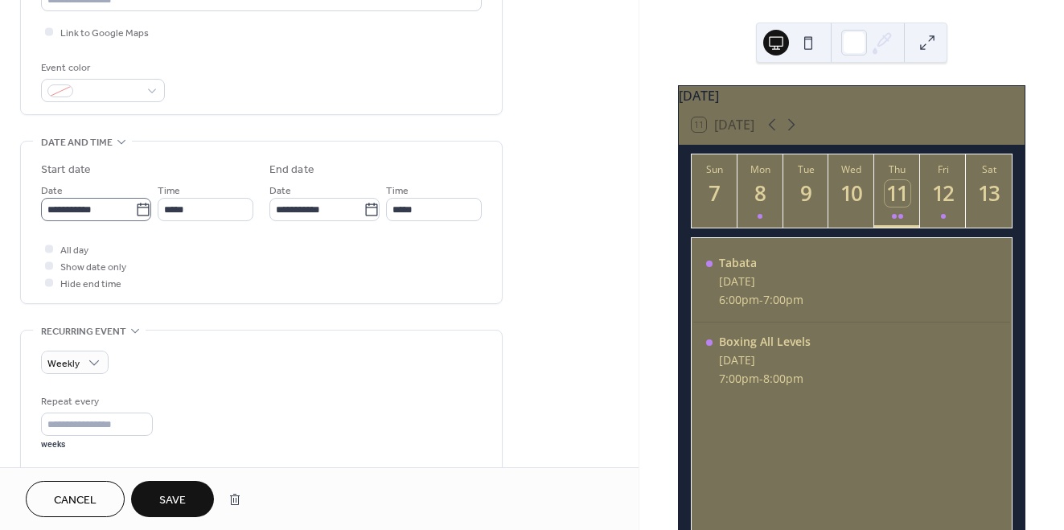
click at [142, 218] on icon at bounding box center [143, 210] width 16 height 16
click at [135, 218] on input "**********" at bounding box center [88, 209] width 94 height 23
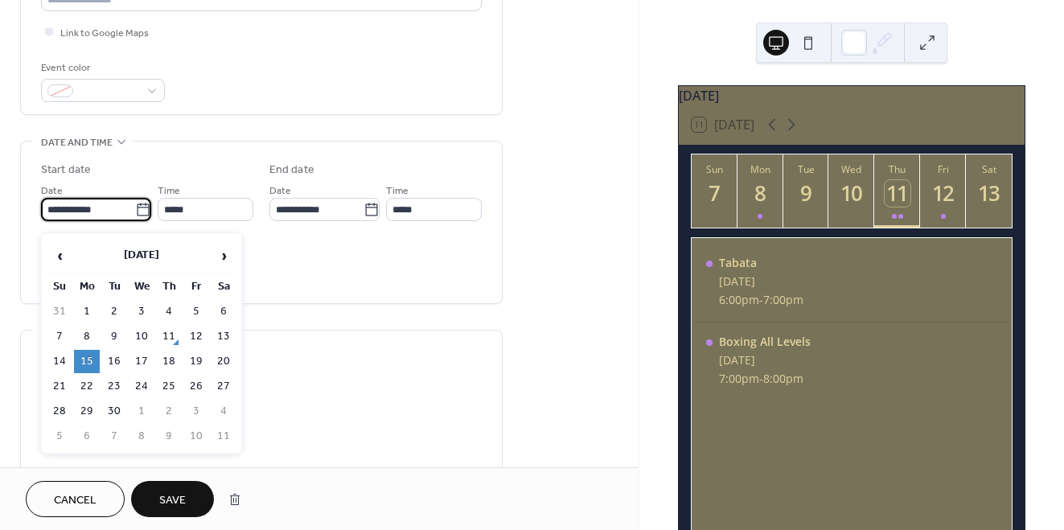
click at [178, 503] on span "Save" at bounding box center [172, 500] width 27 height 17
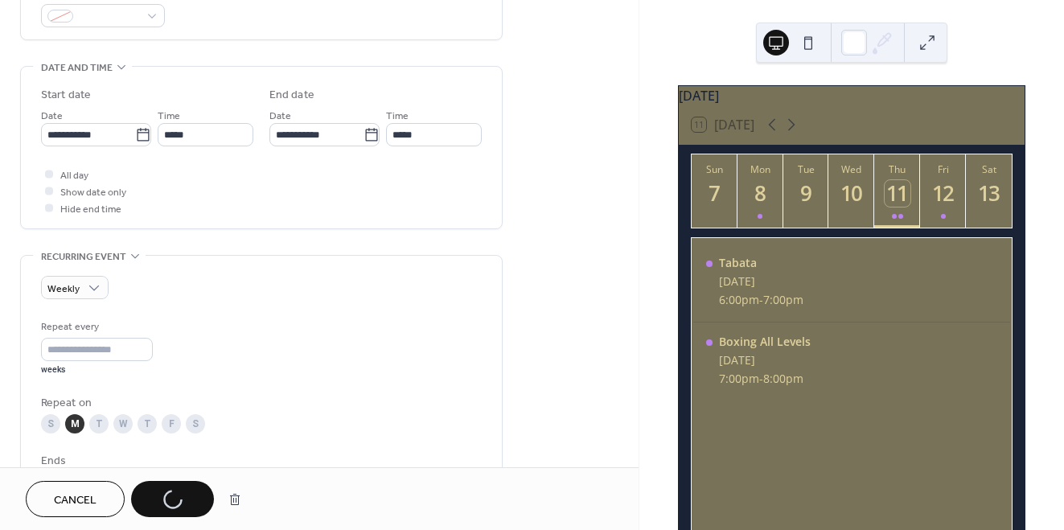
scroll to position [461, 0]
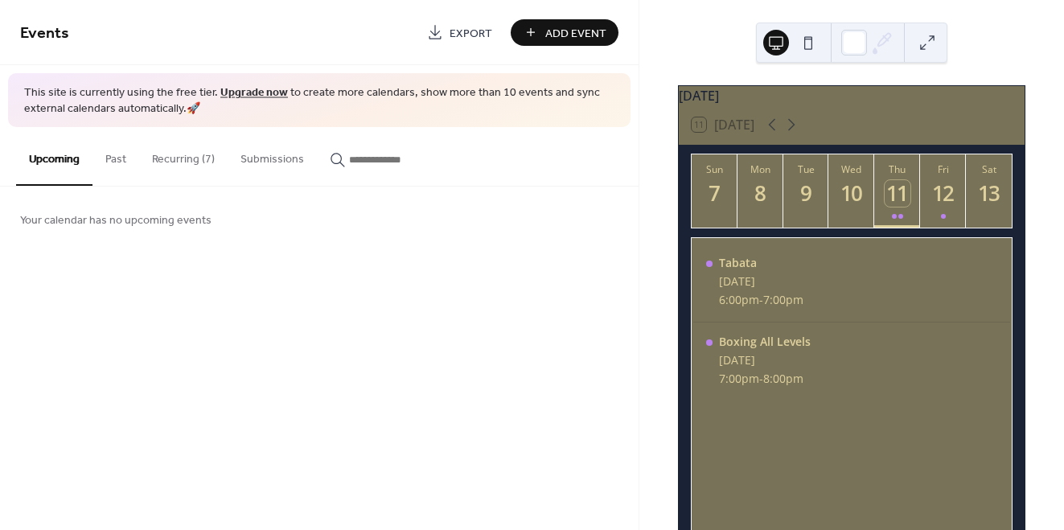
click at [200, 148] on button "Recurring (7)" at bounding box center [183, 155] width 88 height 57
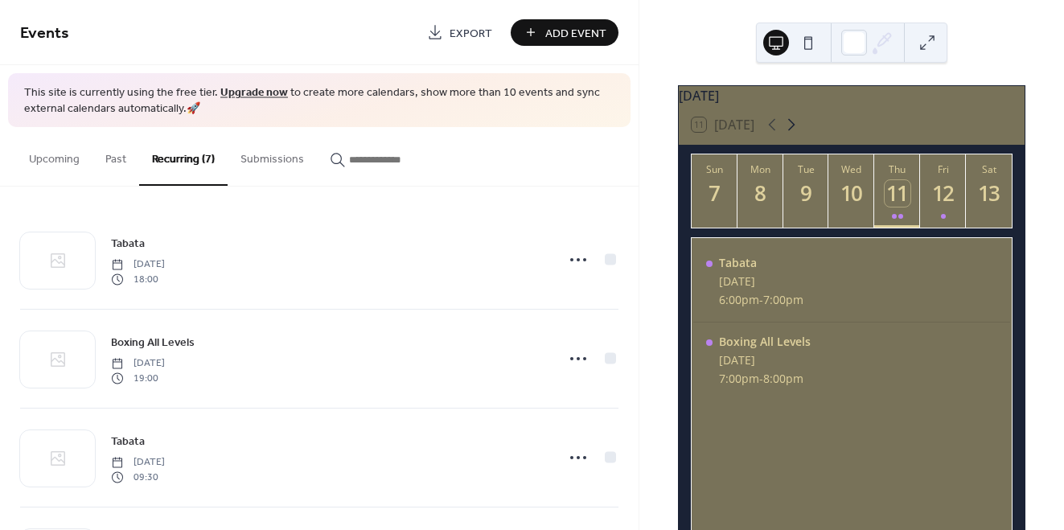
click at [795, 133] on icon at bounding box center [790, 124] width 19 height 19
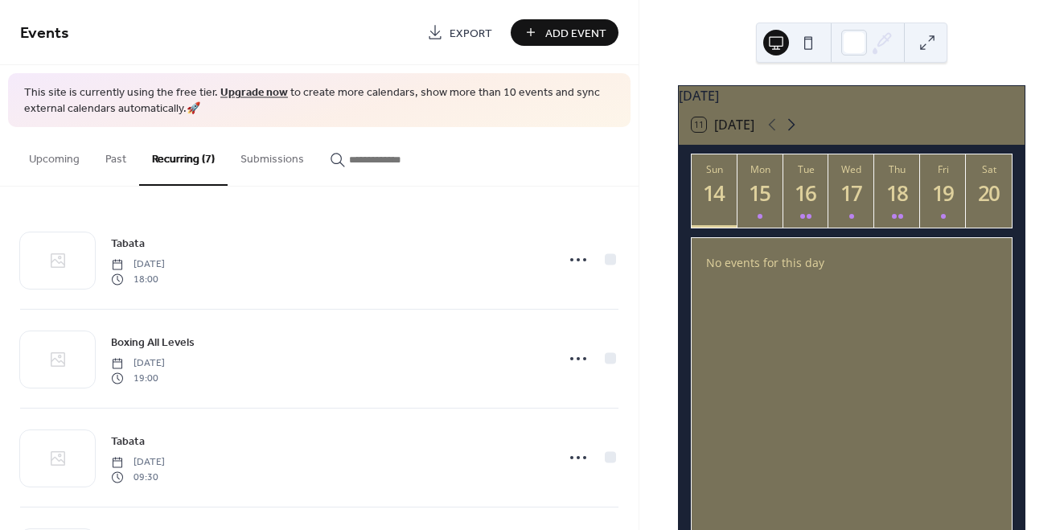
click at [795, 133] on icon at bounding box center [790, 124] width 19 height 19
click at [775, 133] on icon at bounding box center [771, 124] width 19 height 19
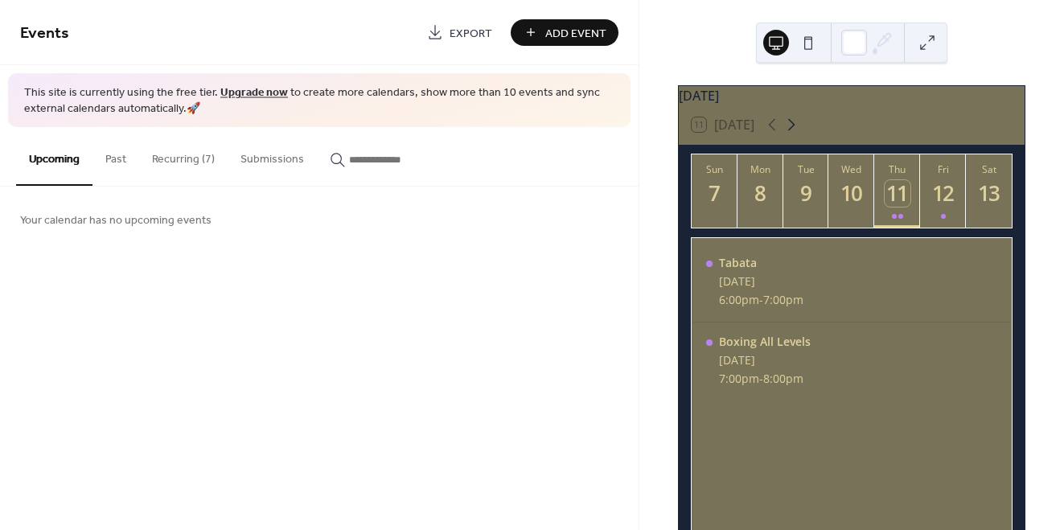
click at [791, 134] on icon at bounding box center [790, 124] width 19 height 19
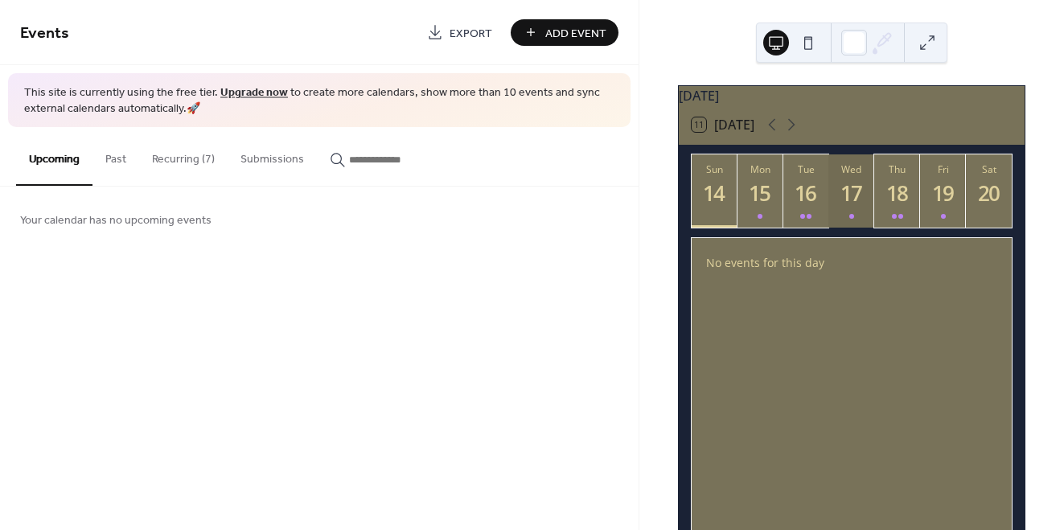
click at [845, 223] on button "Wed 17" at bounding box center [851, 190] width 46 height 73
